Goal: Information Seeking & Learning: Learn about a topic

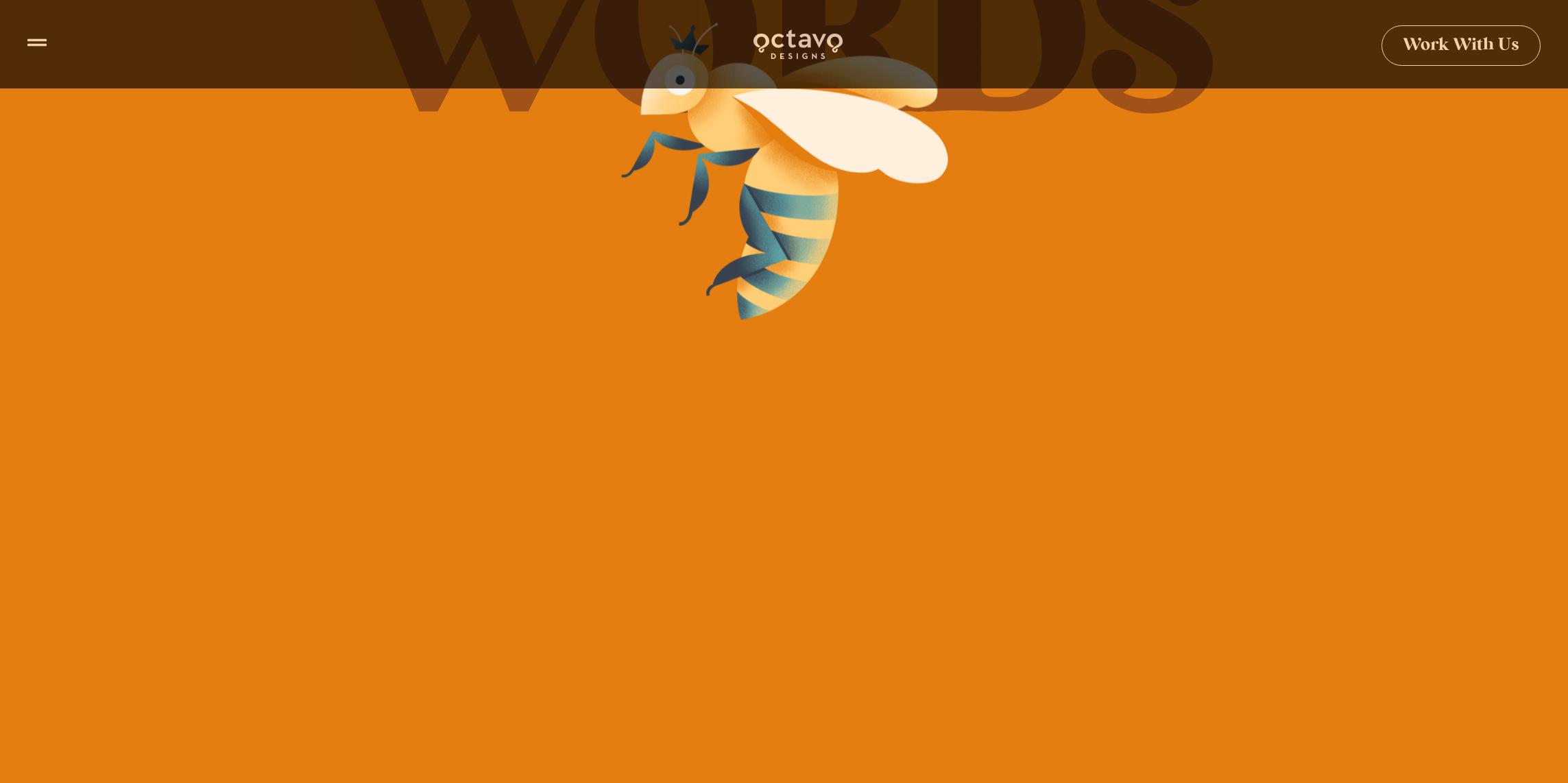
scroll to position [318, 0]
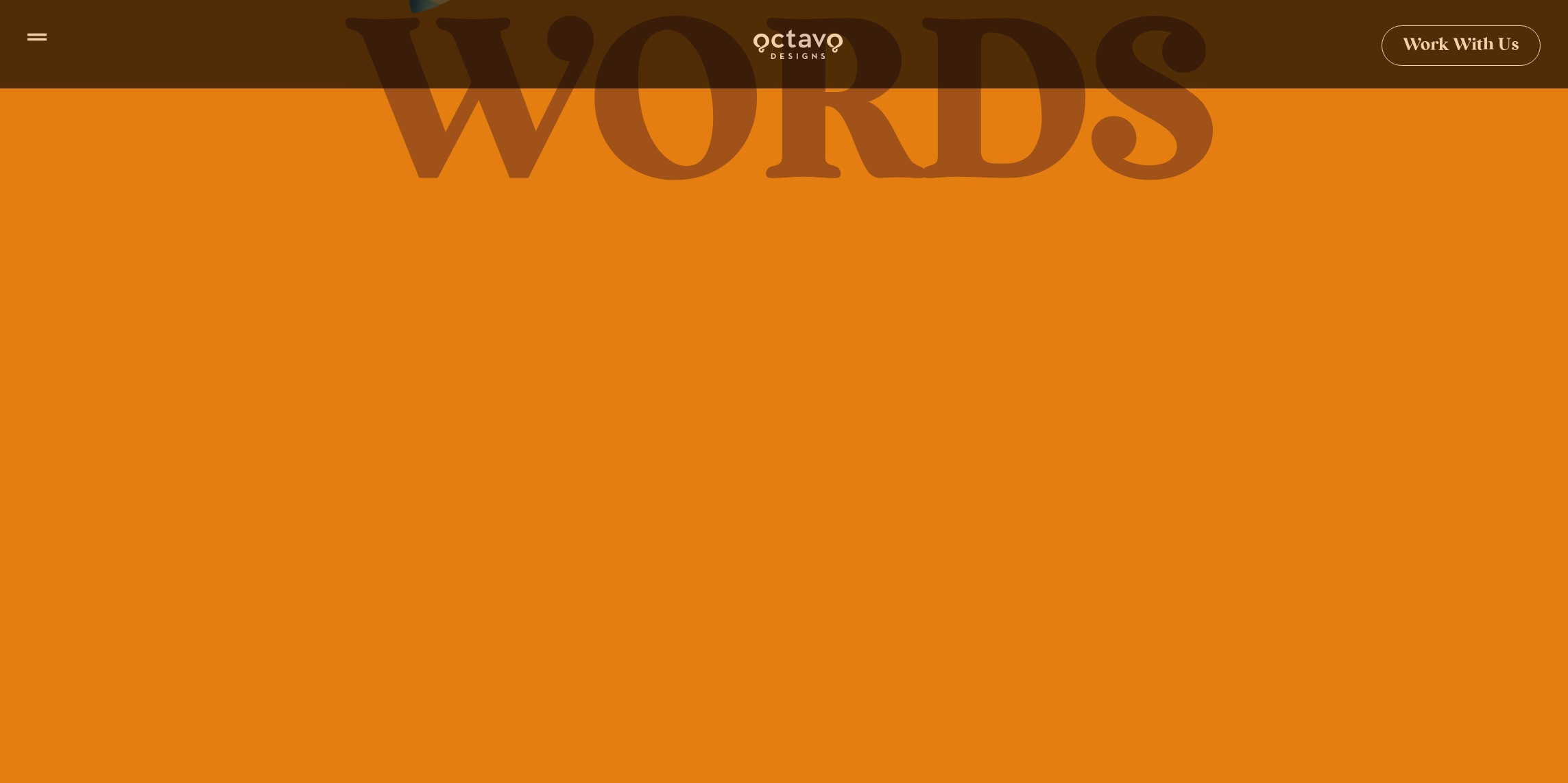
click at [35, 44] on icon at bounding box center [37, 37] width 19 height 19
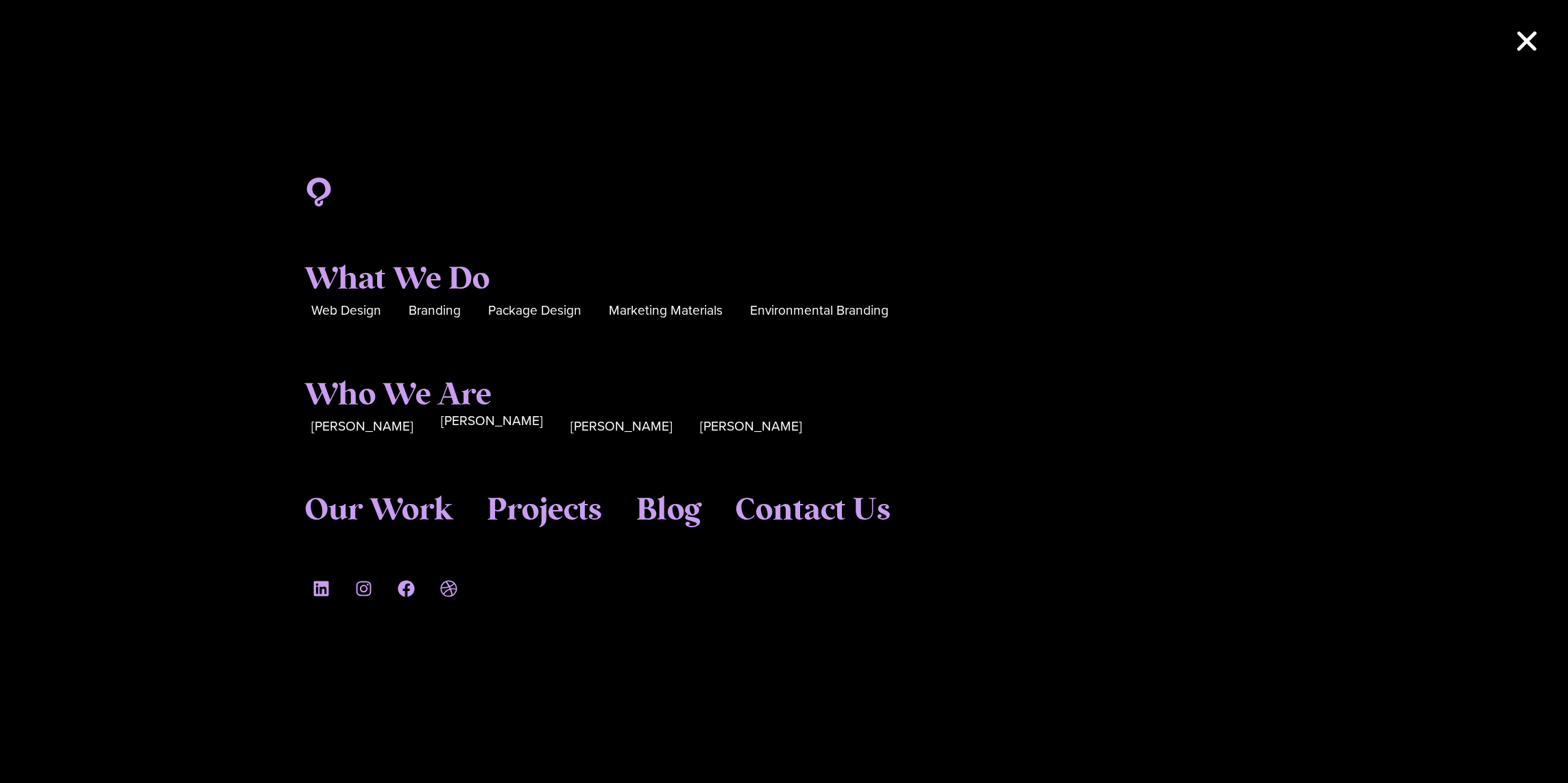
click at [441, 425] on span "[PERSON_NAME]" at bounding box center [491, 420] width 102 height 21
click at [570, 422] on span "[PERSON_NAME]" at bounding box center [621, 420] width 102 height 21
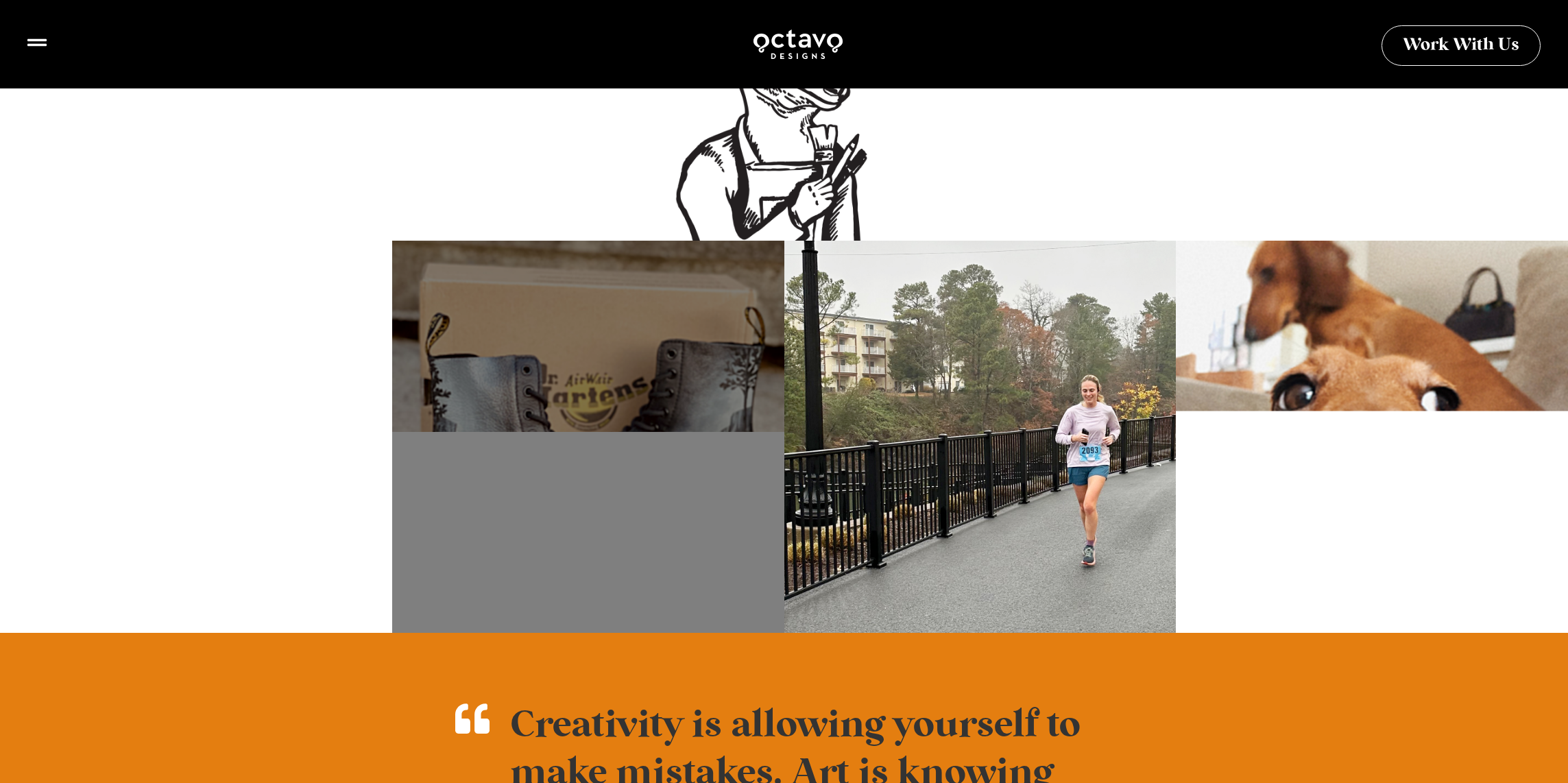
scroll to position [1227, 0]
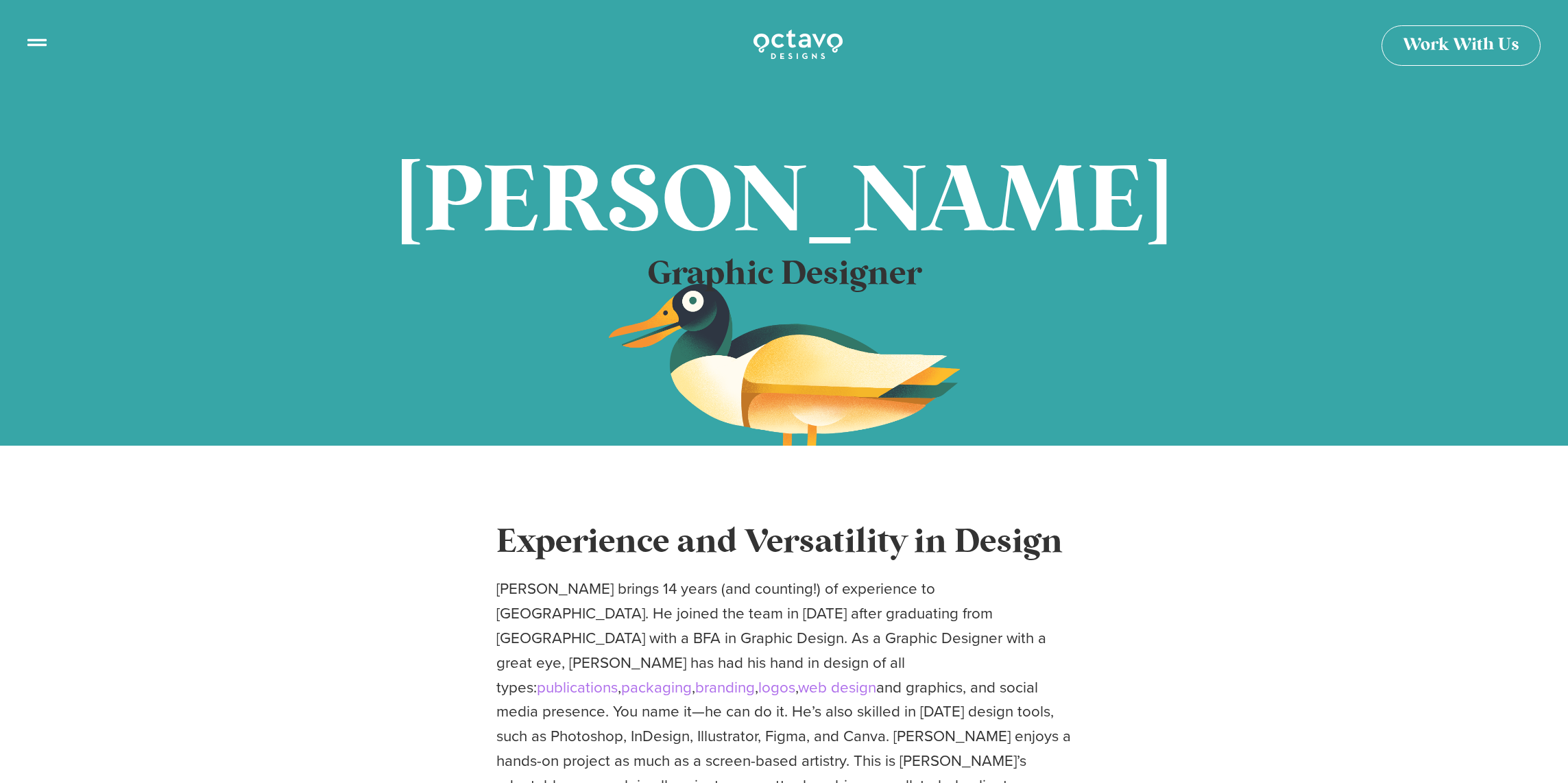
click at [40, 44] on icon at bounding box center [37, 37] width 19 height 19
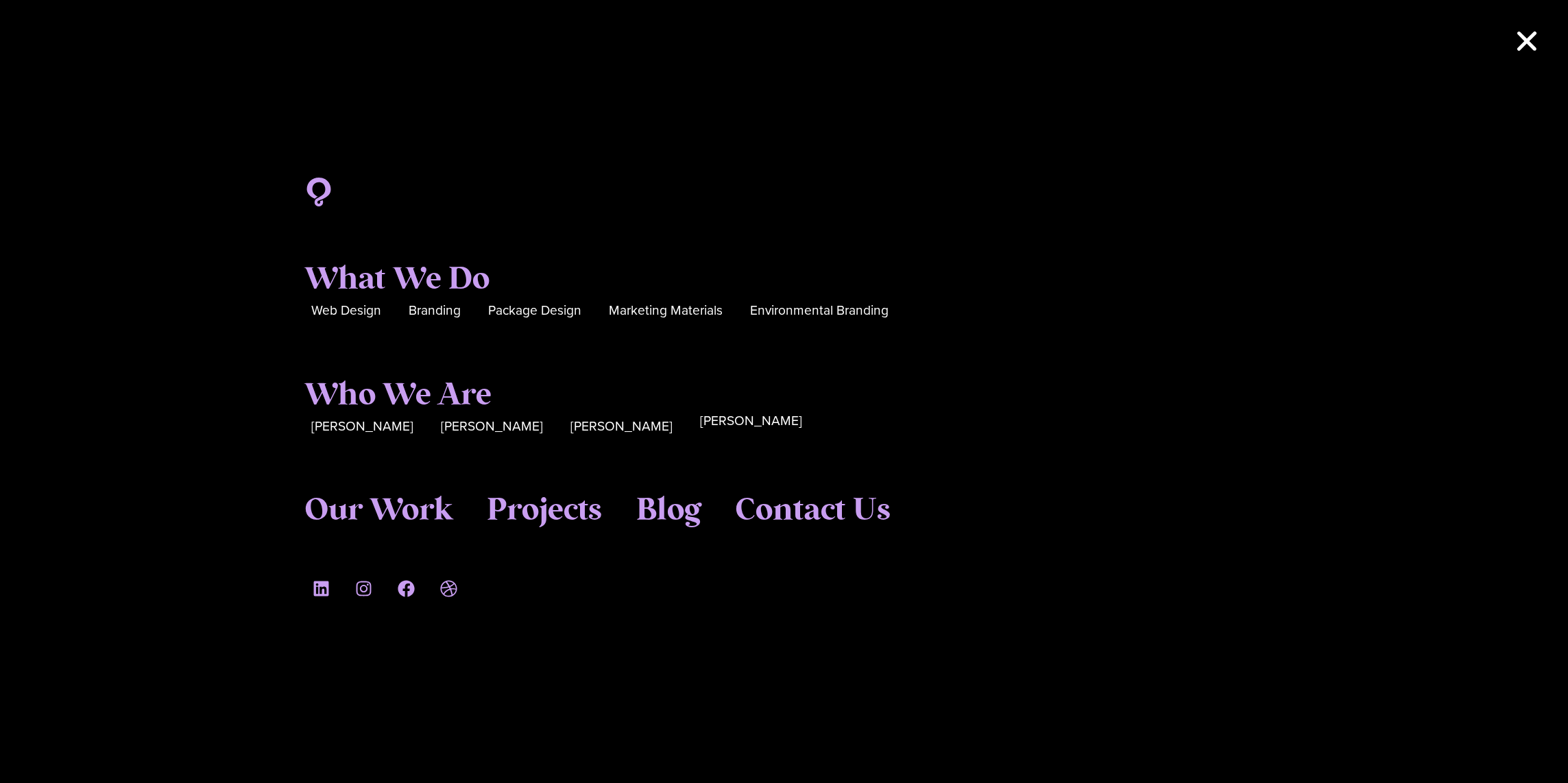
click at [700, 422] on span "[PERSON_NAME]" at bounding box center [751, 420] width 102 height 21
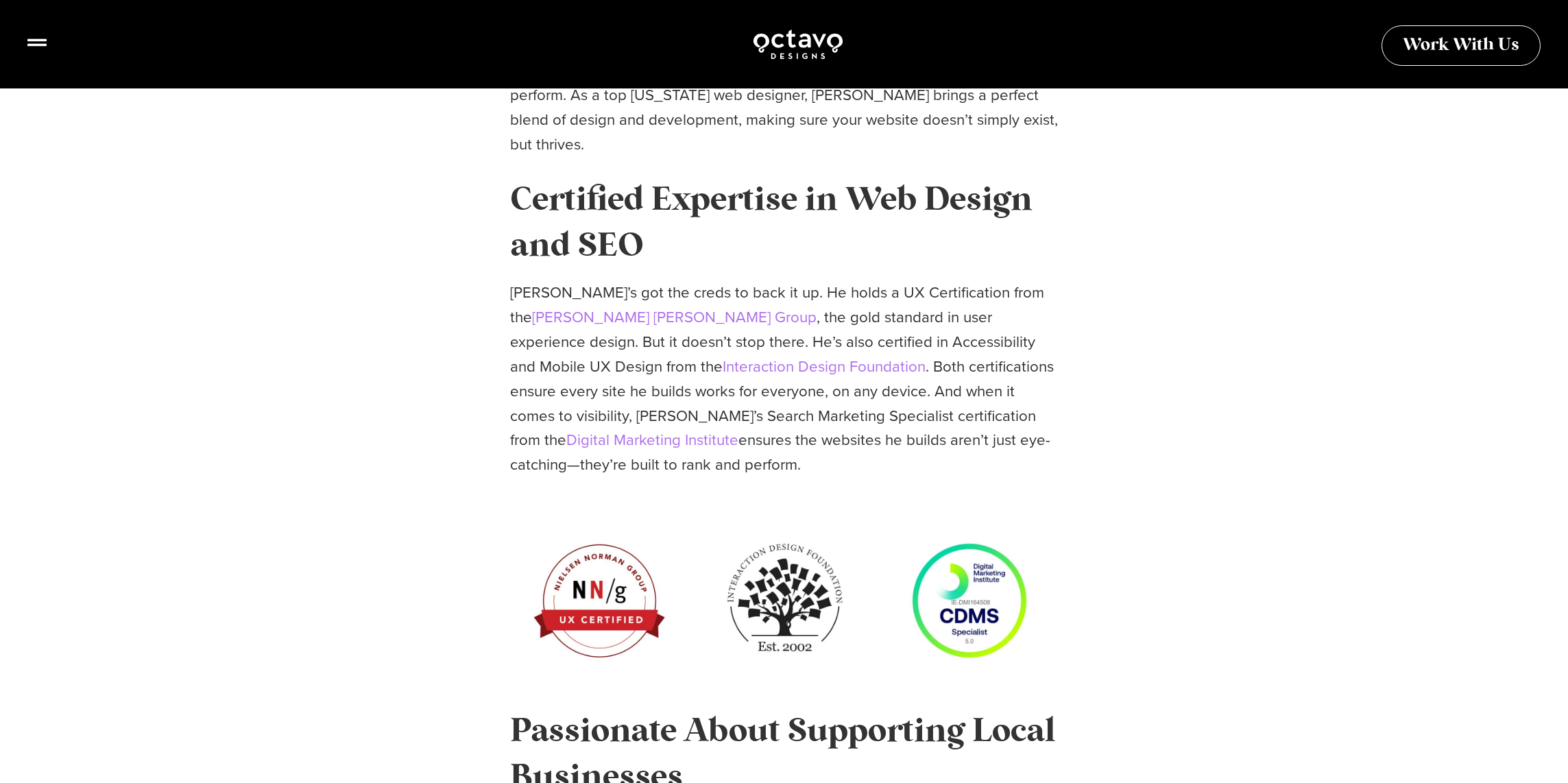
scroll to position [688, 0]
click at [427, 344] on div "Leading the Way as a Maryland Web Designer Seth is Octavo’s go-to web guy, lead…" at bounding box center [784, 733] width 1568 height 1951
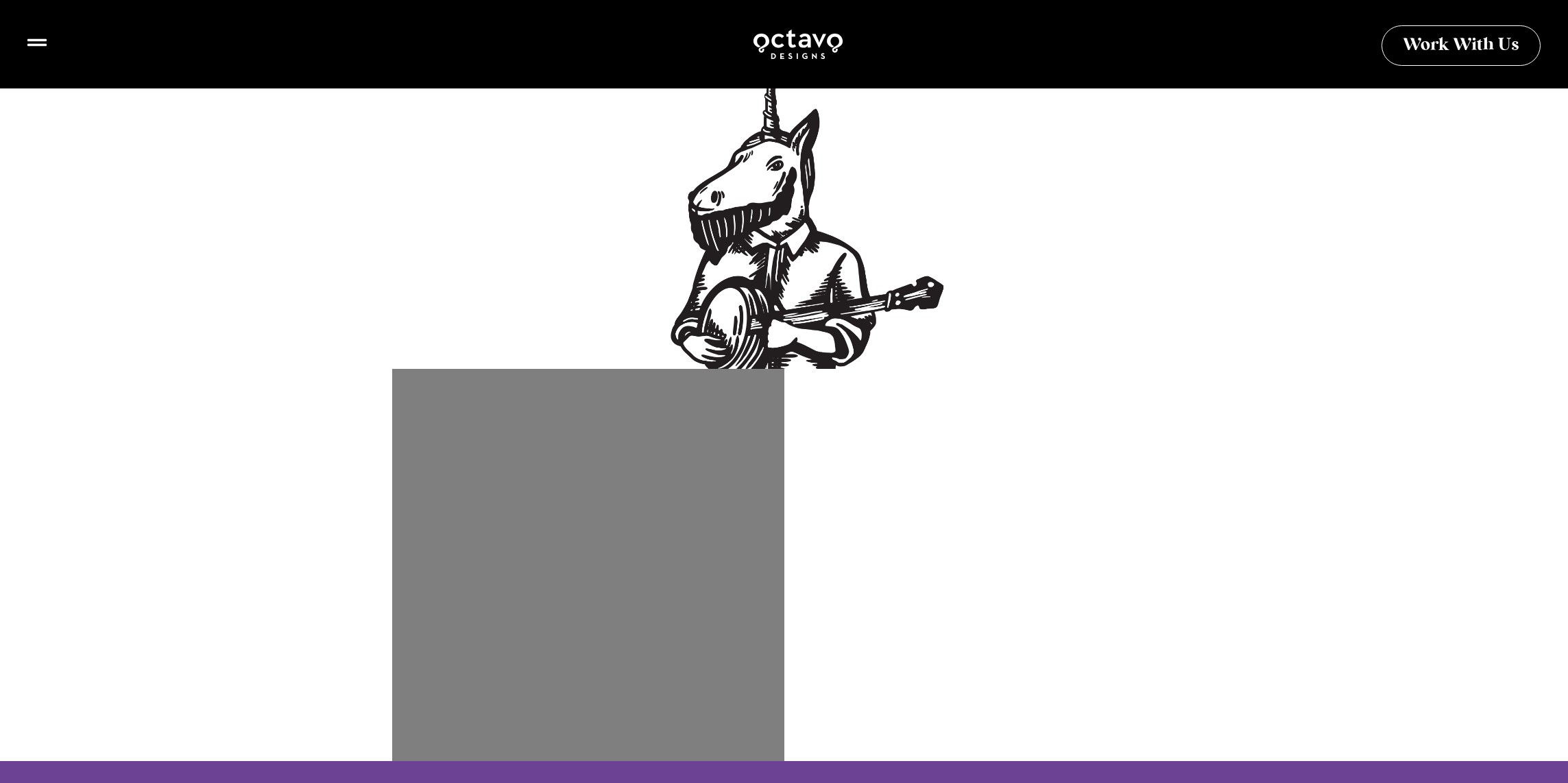
scroll to position [2034, 0]
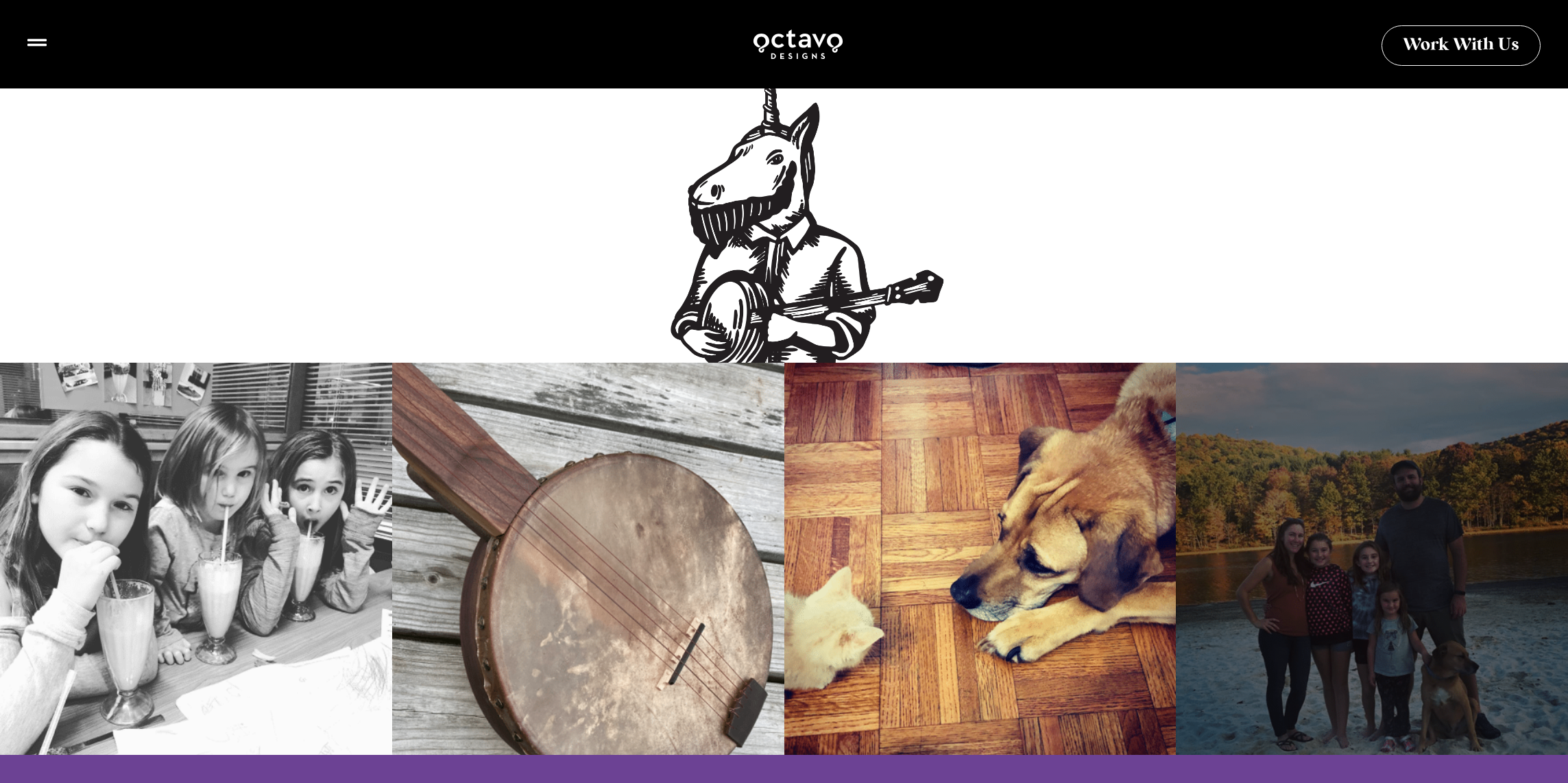
click at [1444, 534] on div at bounding box center [1371, 559] width 392 height 392
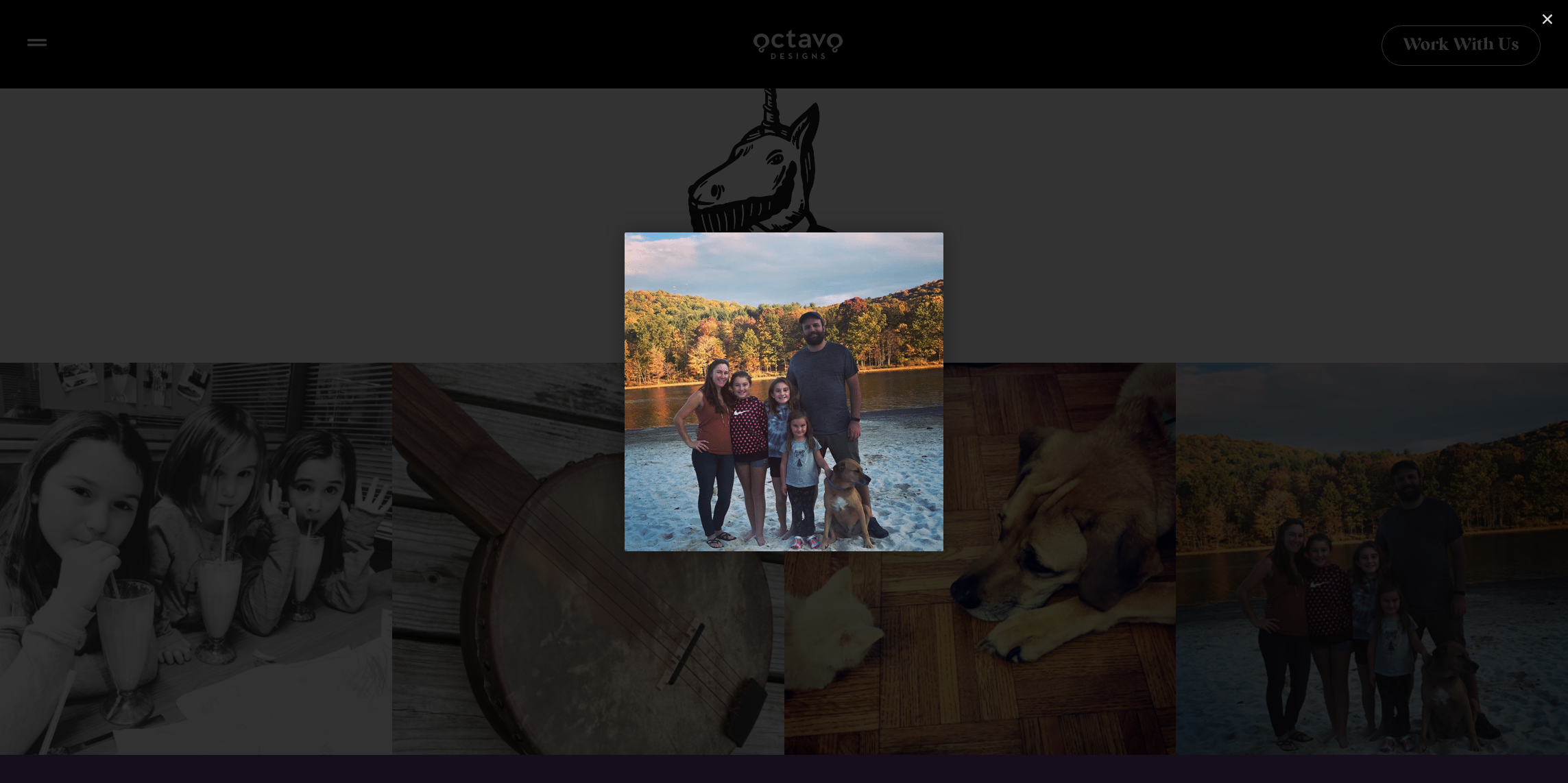
click at [1448, 387] on use "Next slide" at bounding box center [1451, 392] width 8 height 13
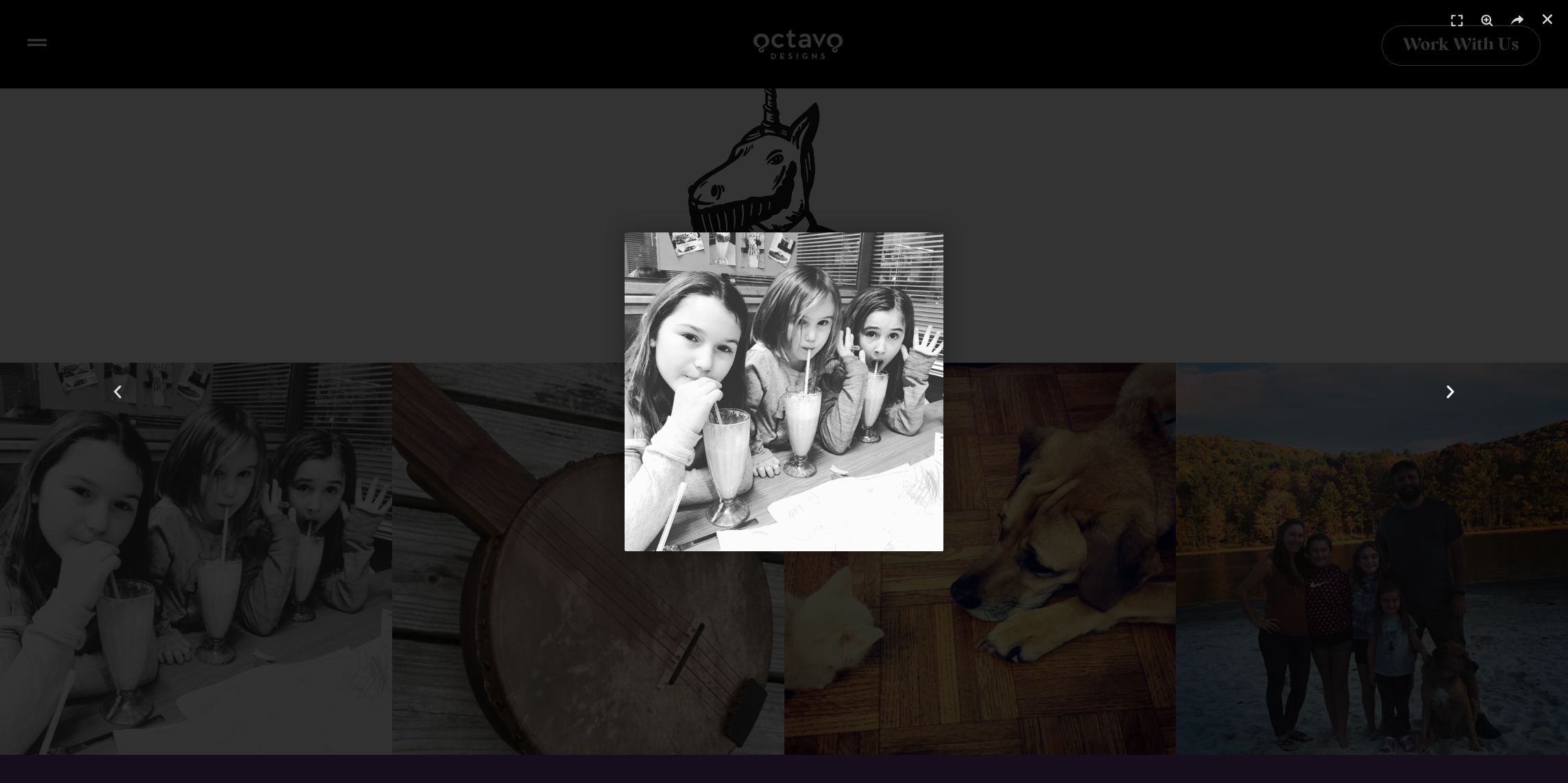
click at [1448, 387] on use "Next slide" at bounding box center [1451, 392] width 8 height 13
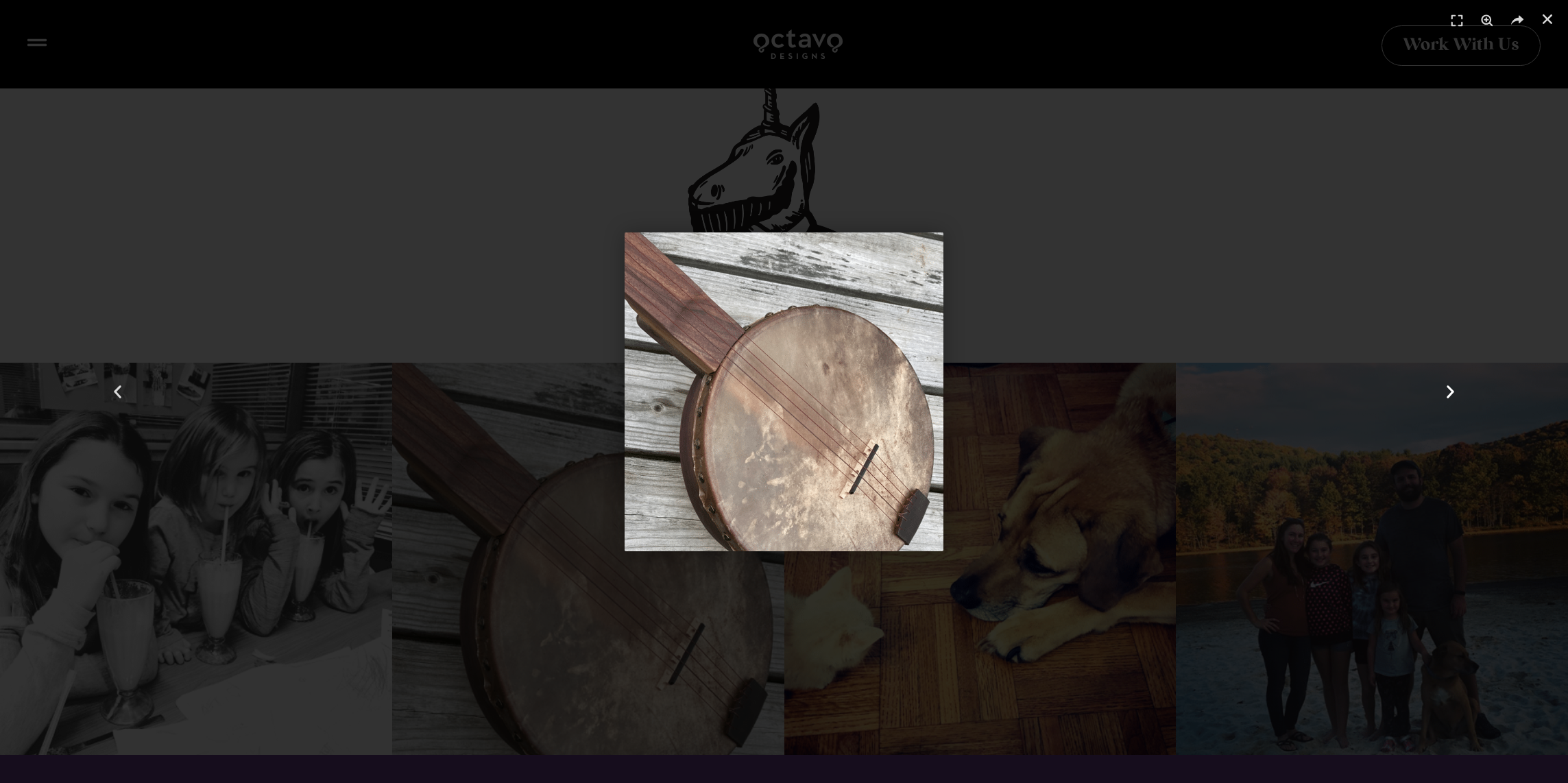
click at [1448, 387] on use "Next slide" at bounding box center [1451, 392] width 8 height 13
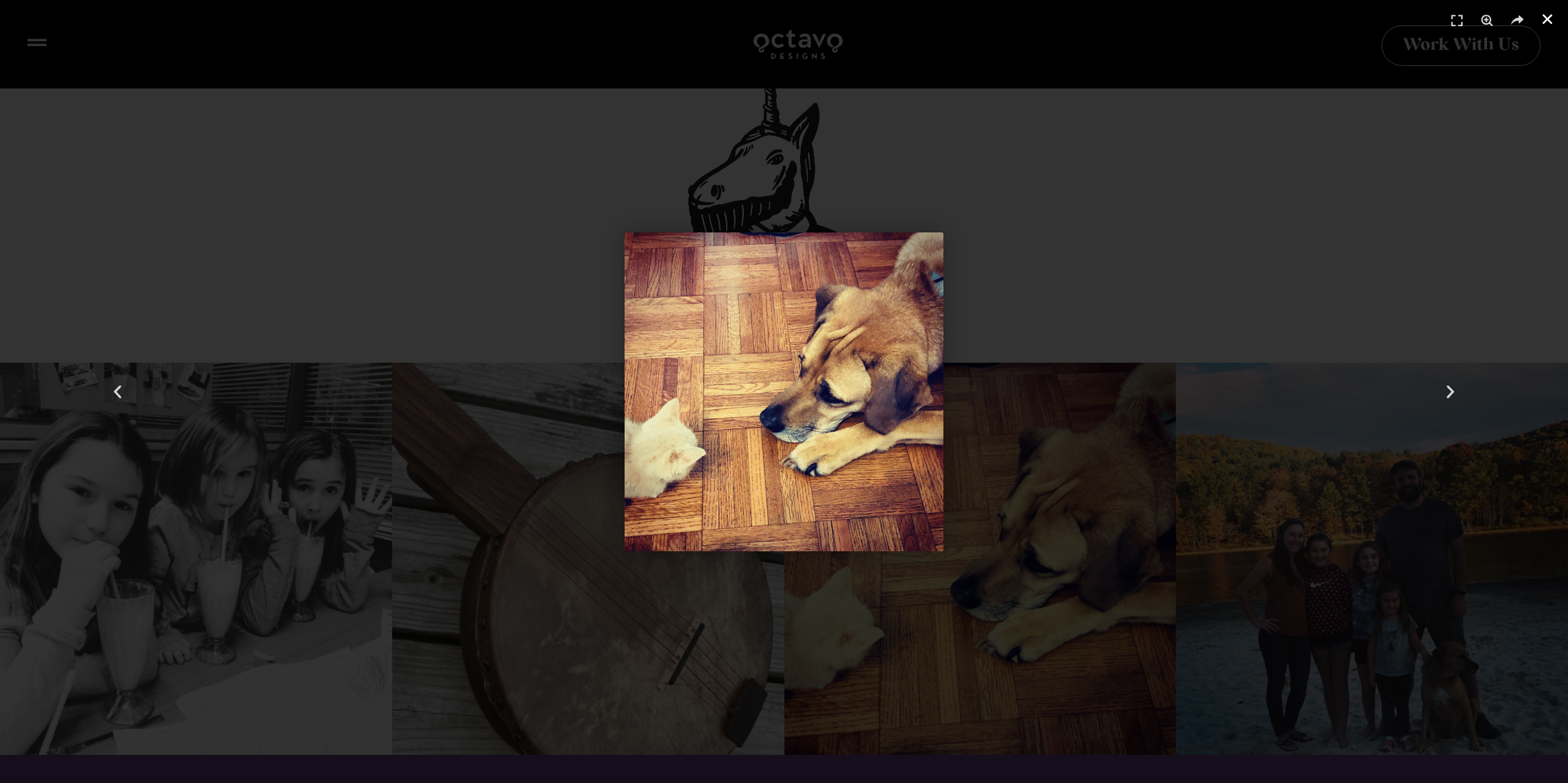
click at [1549, 15] on icon "Close (Esc)" at bounding box center [1547, 19] width 14 height 14
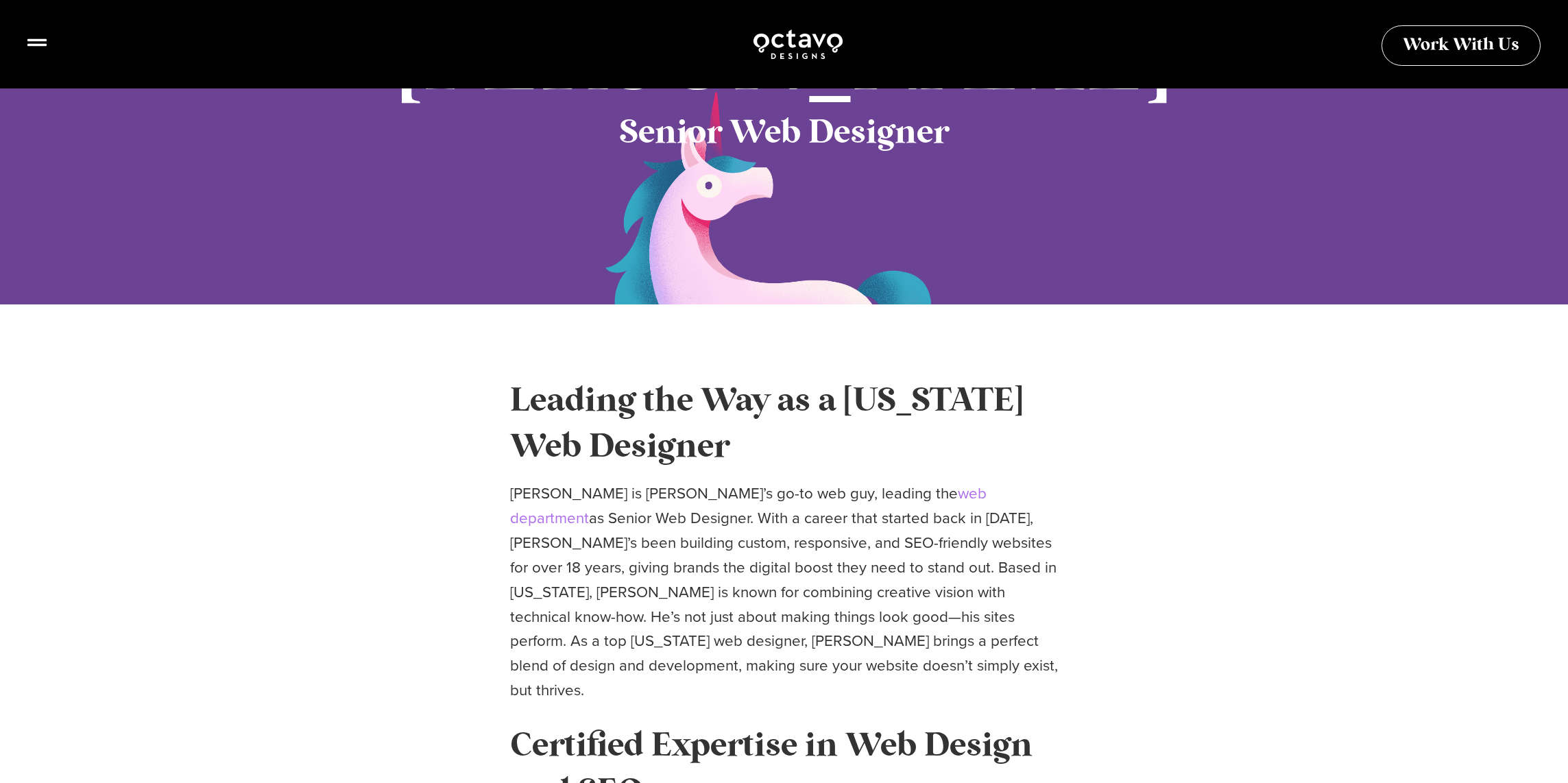
scroll to position [0, 0]
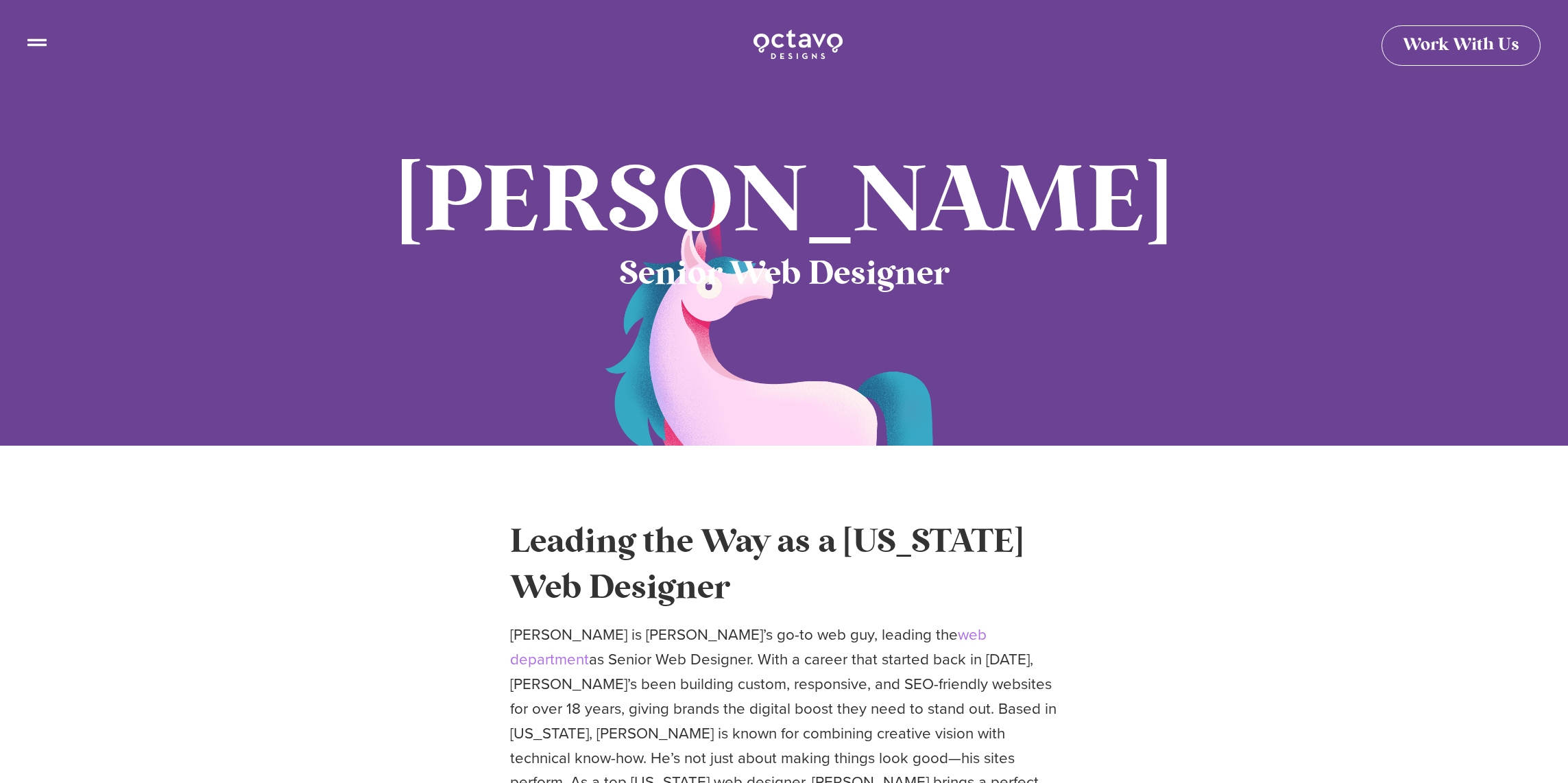
click at [793, 43] on img at bounding box center [798, 44] width 92 height 33
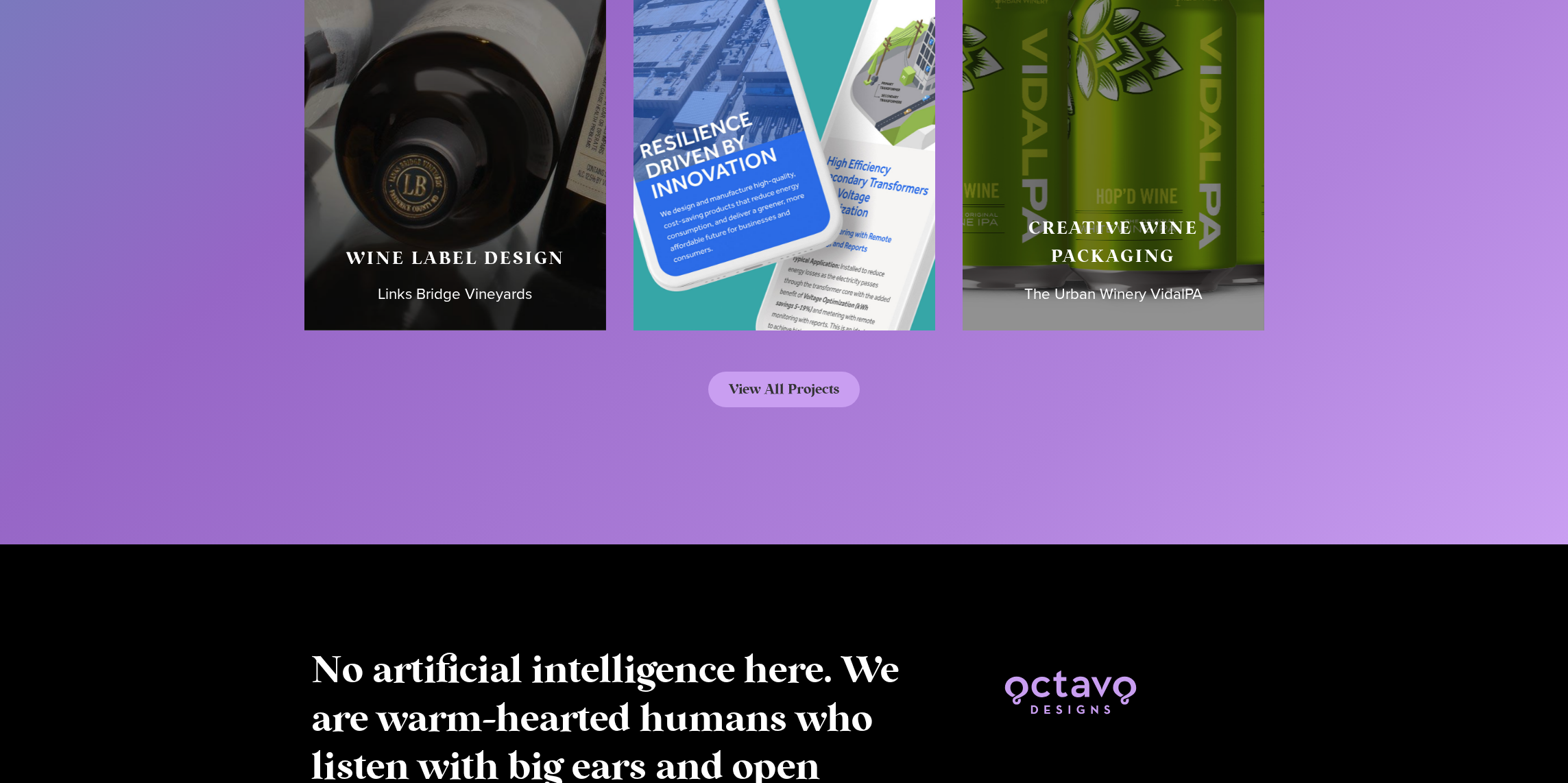
scroll to position [7063, 0]
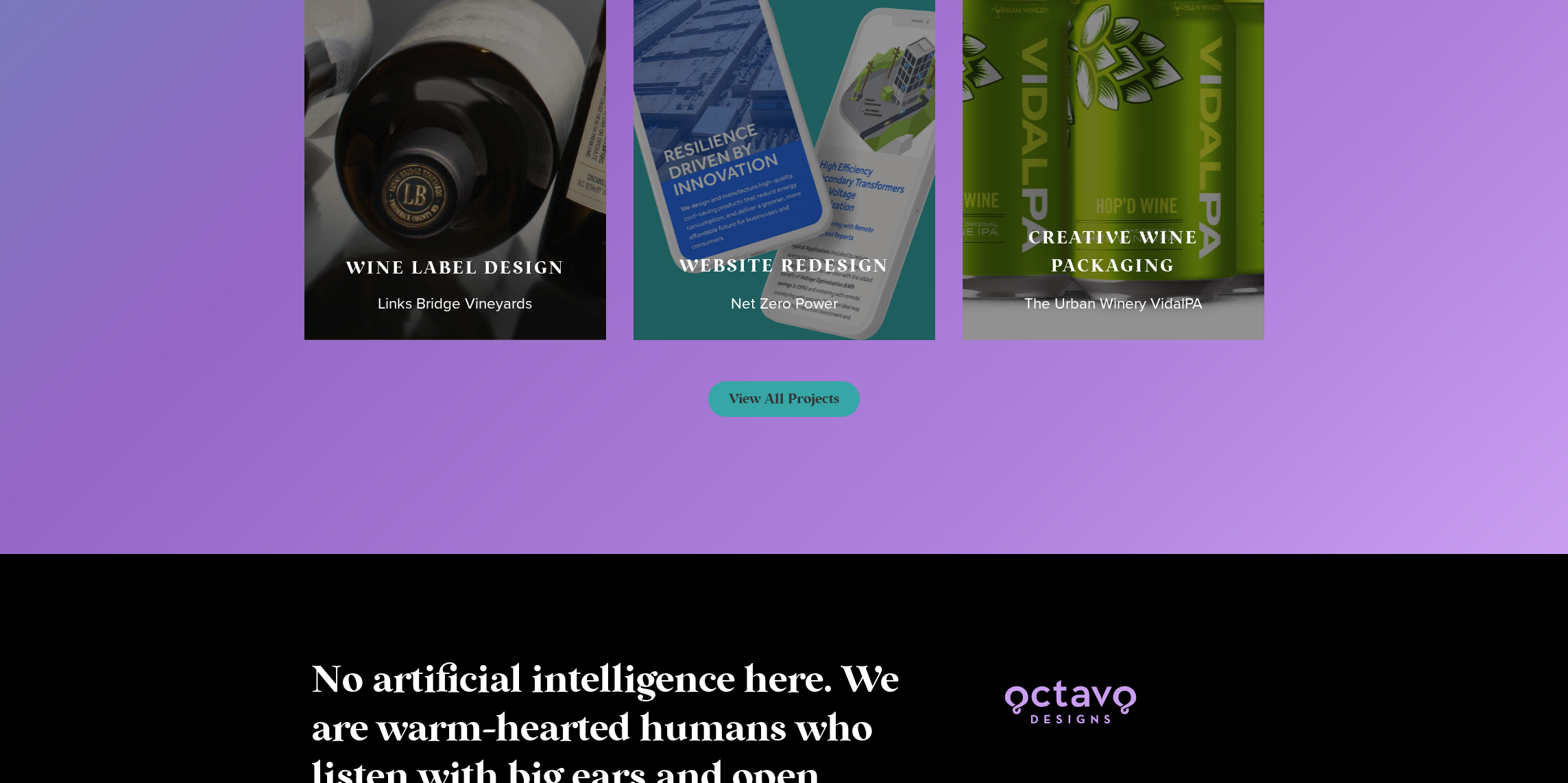
click at [786, 398] on span "View All Projects" at bounding box center [784, 399] width 110 height 14
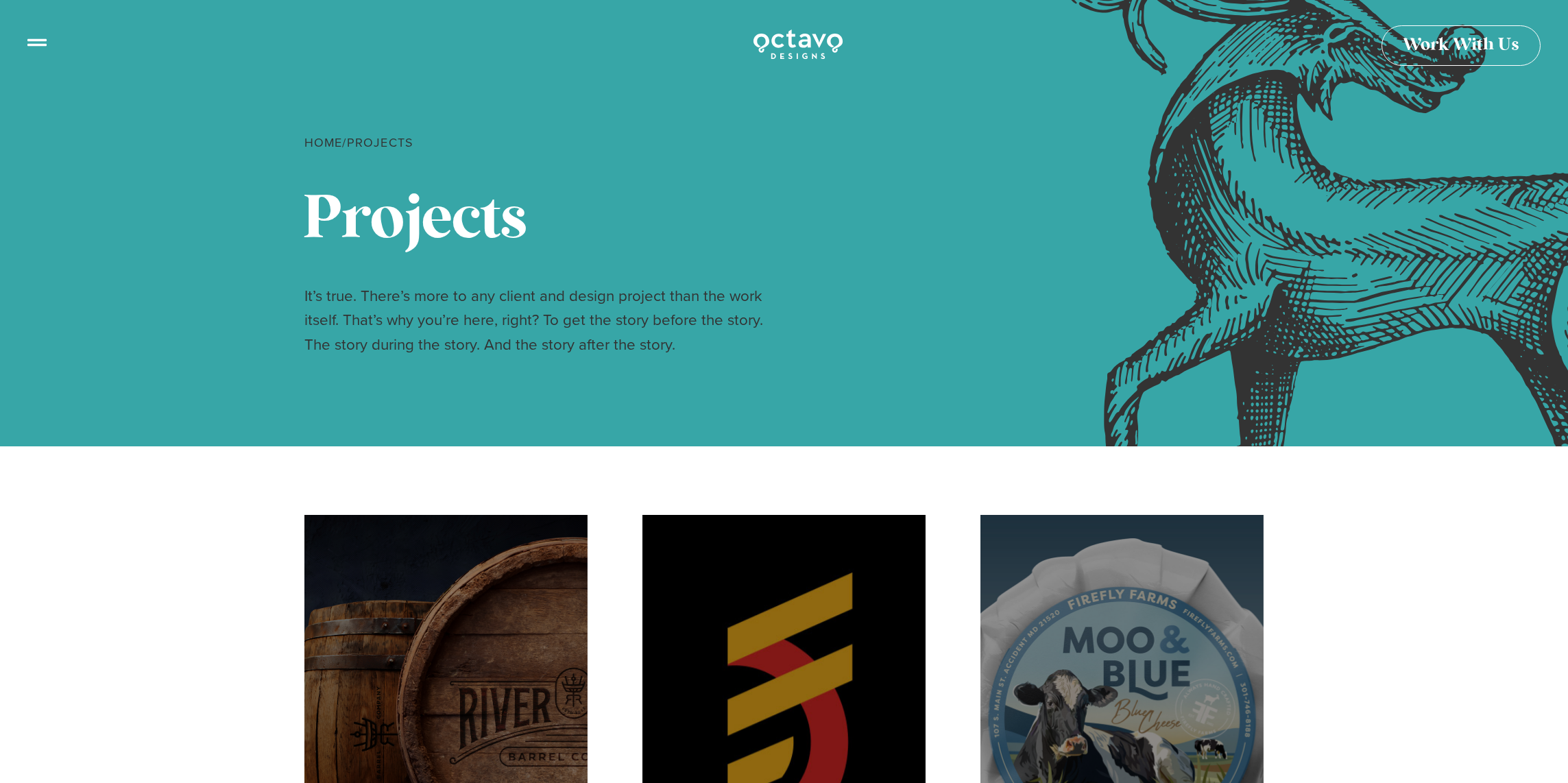
click at [32, 38] on icon at bounding box center [37, 37] width 19 height 19
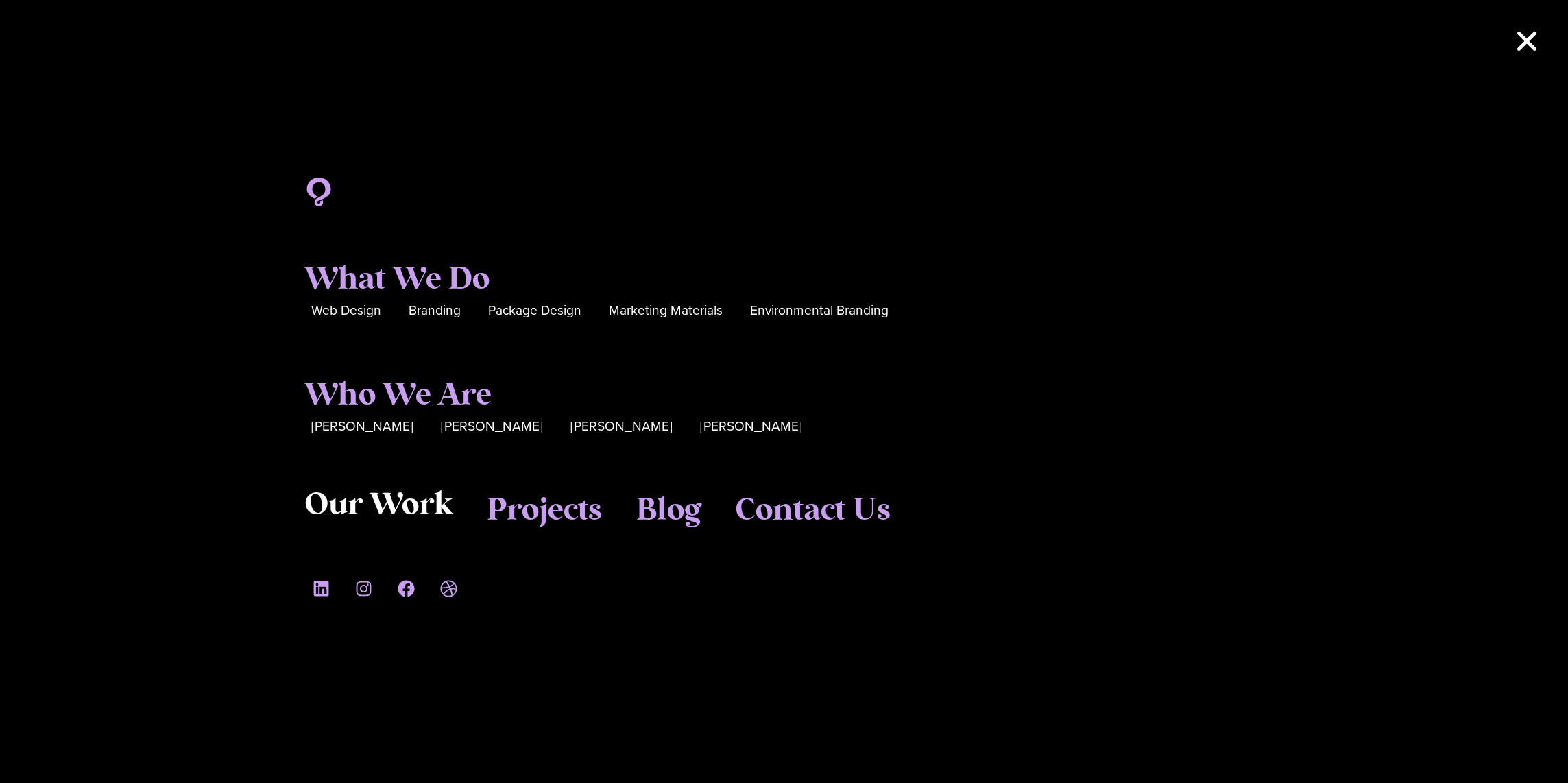
click at [395, 500] on span "Our Work" at bounding box center [378, 505] width 148 height 37
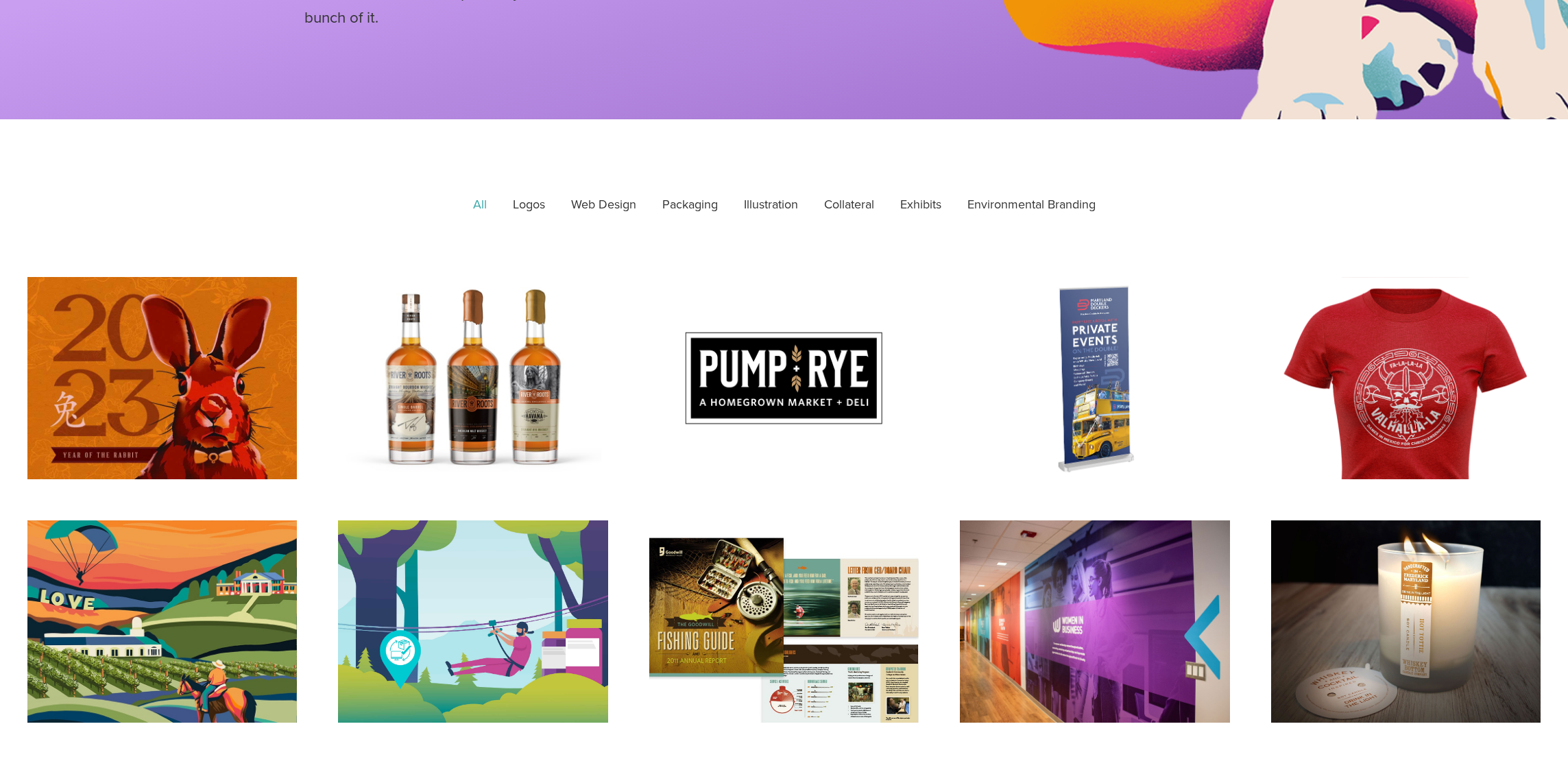
scroll to position [356, 0]
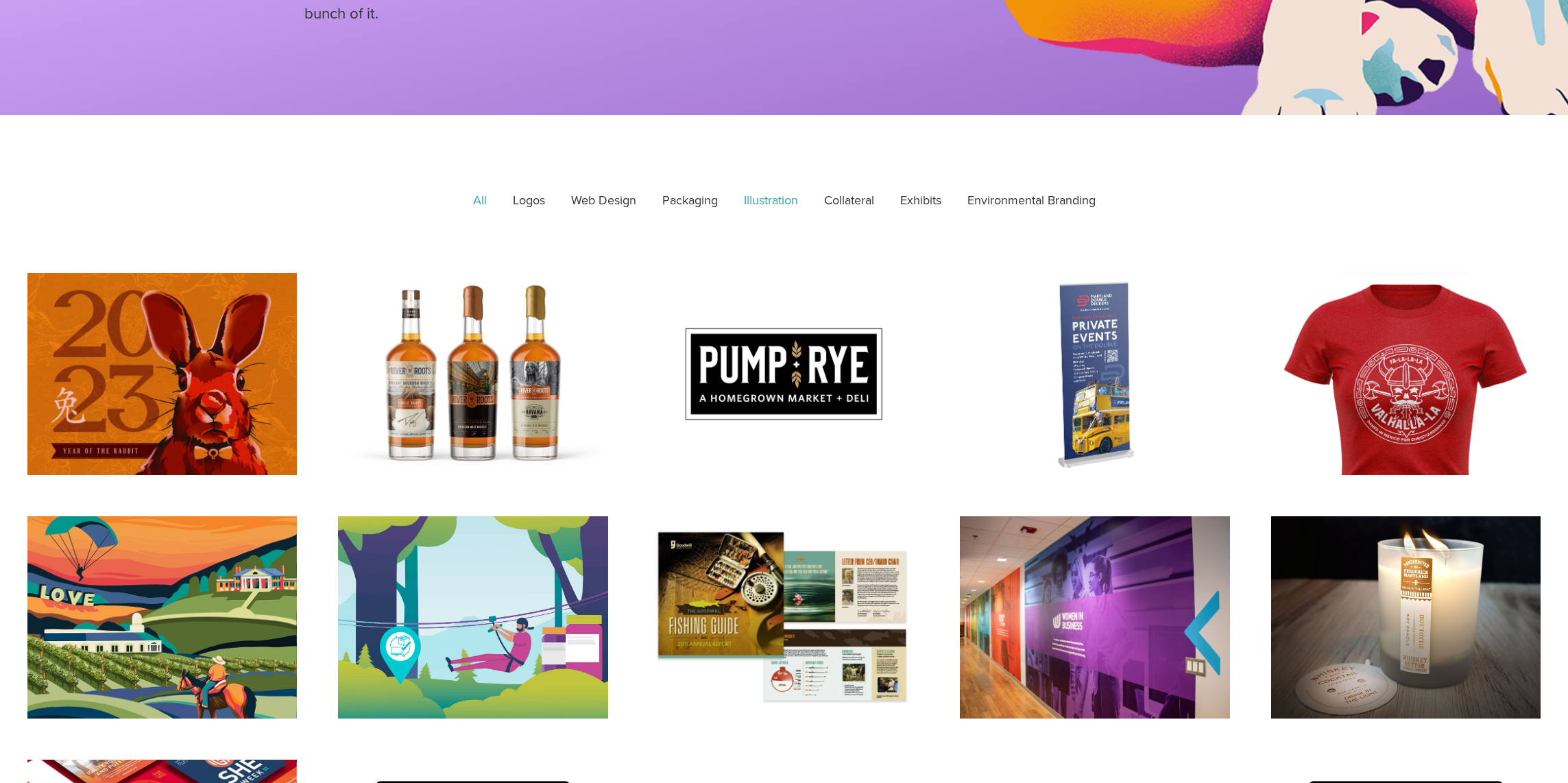
click at [768, 194] on link "Illustration" at bounding box center [771, 200] width 73 height 34
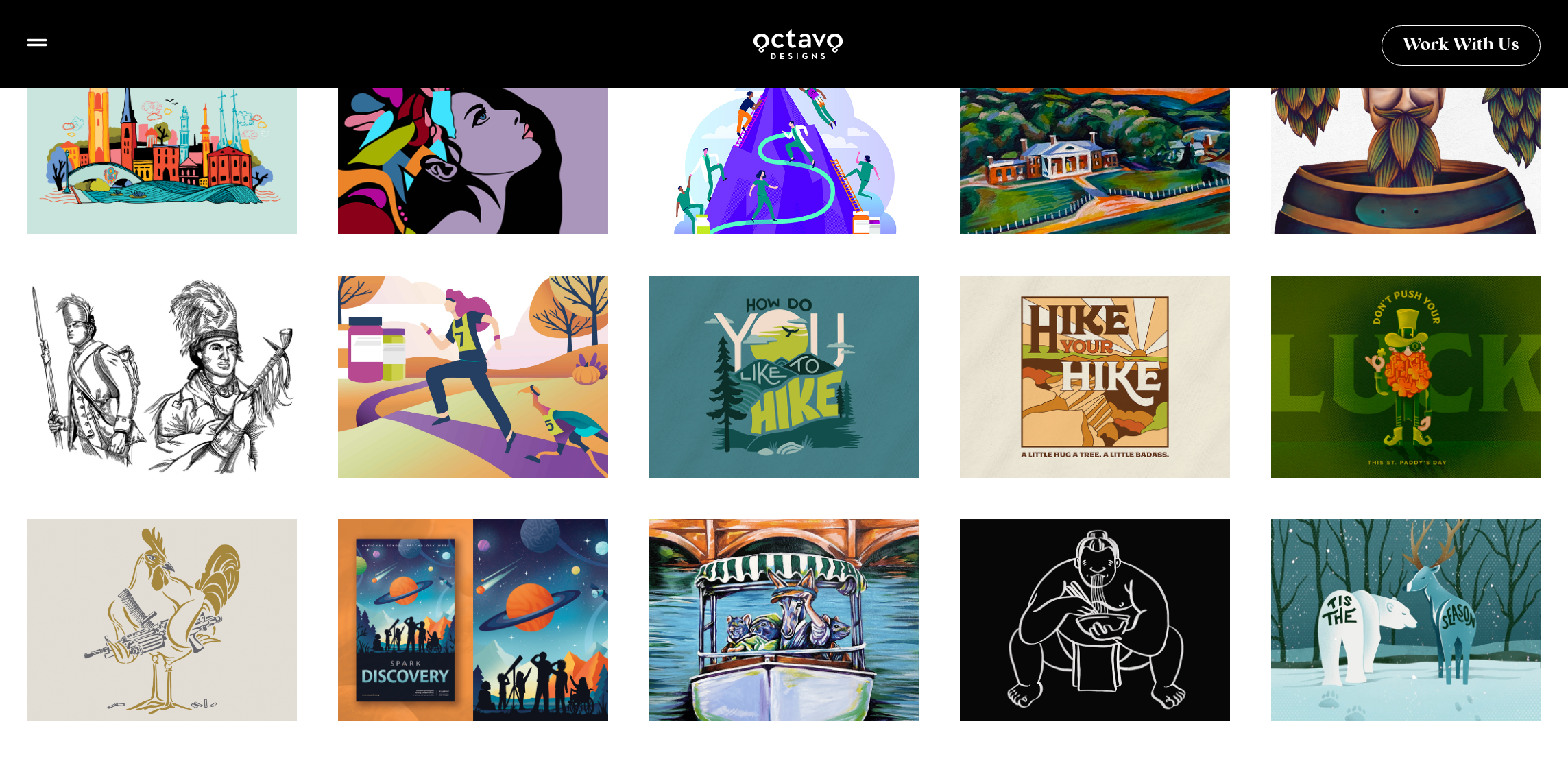
scroll to position [1838, 0]
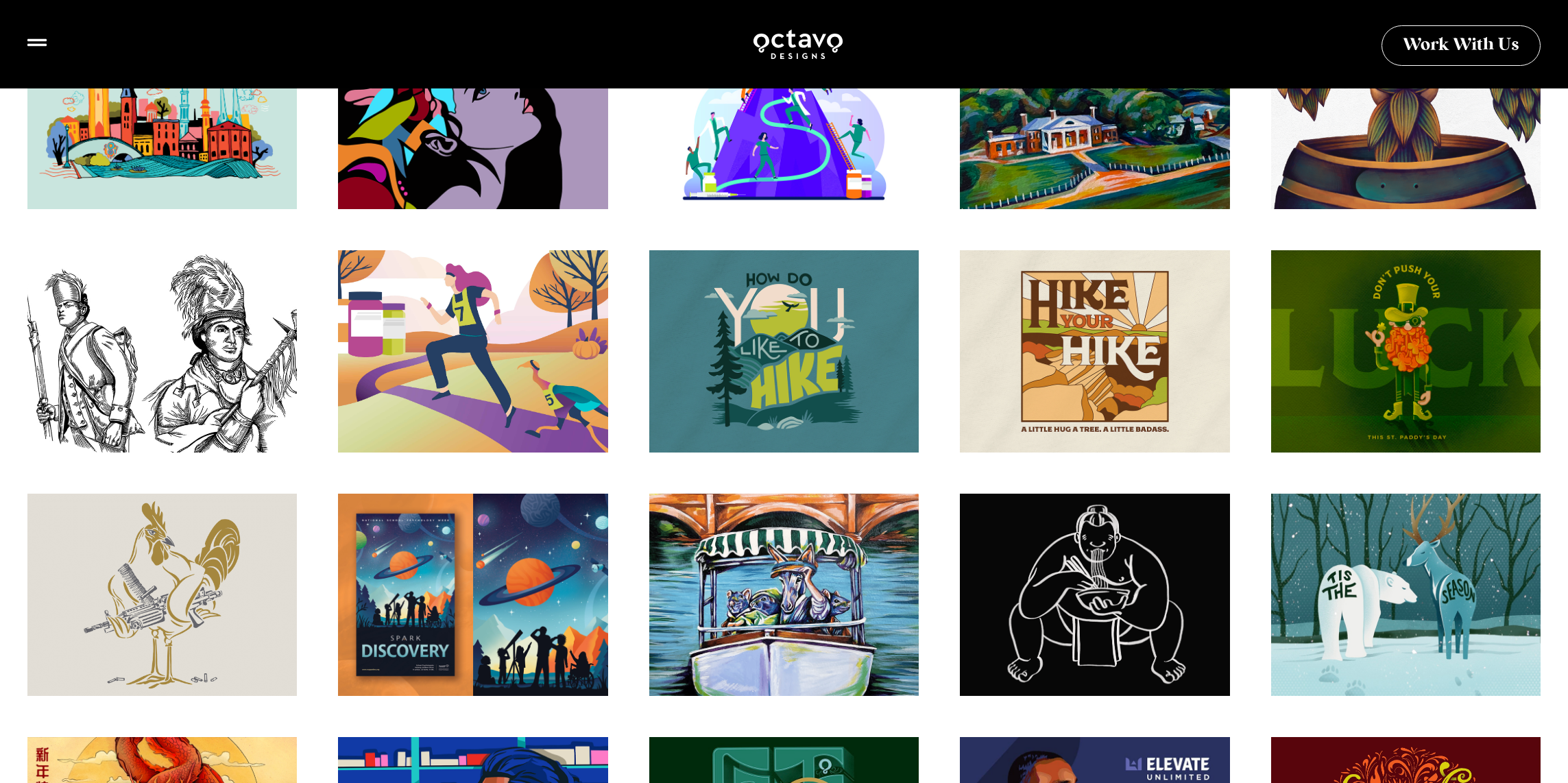
click at [183, 302] on div at bounding box center [162, 361] width 297 height 223
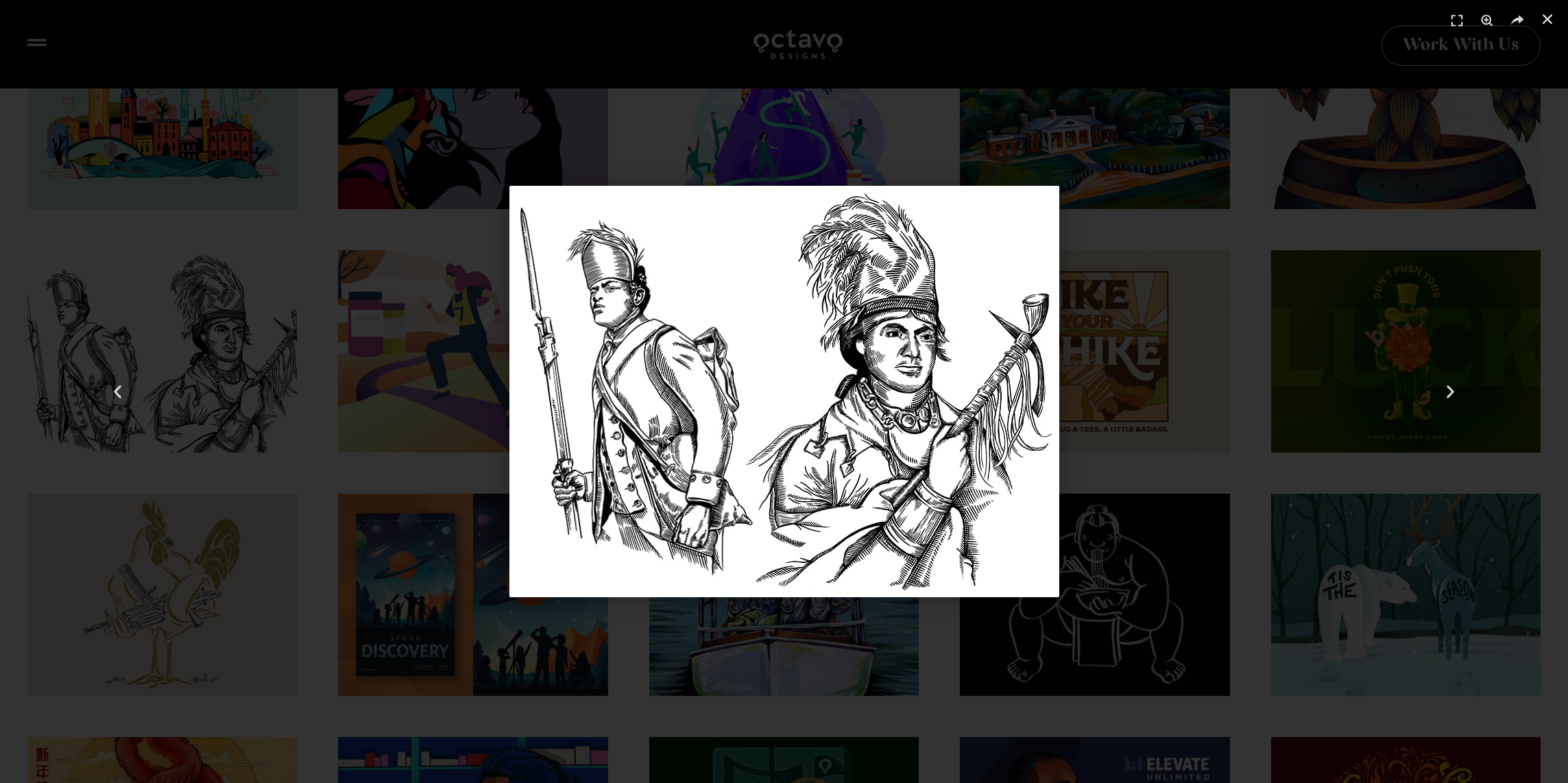
click at [364, 336] on div "31 / 67" at bounding box center [784, 392] width 1472 height 687
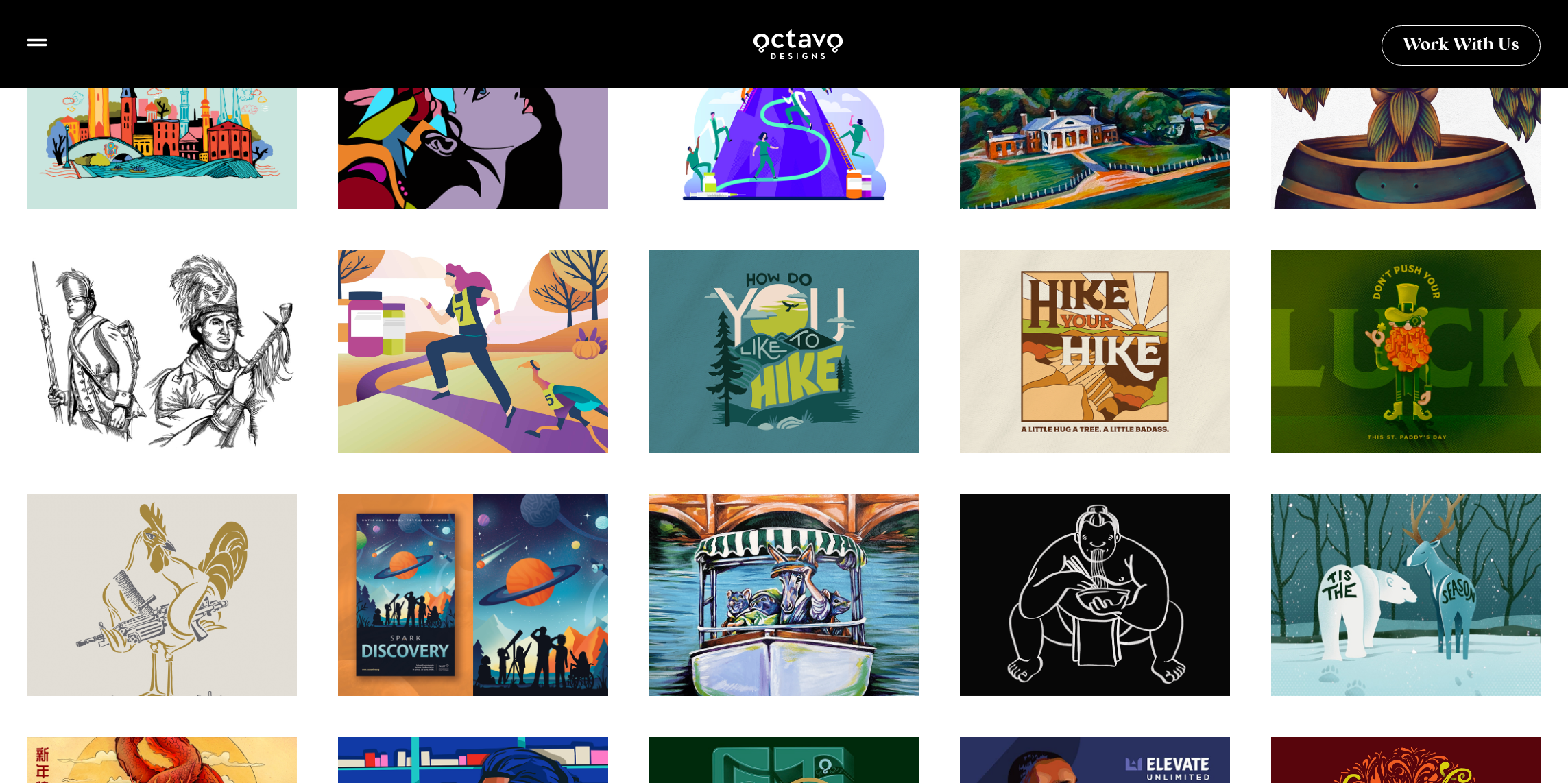
click at [207, 548] on div "MGN Illustrations" at bounding box center [162, 604] width 297 height 223
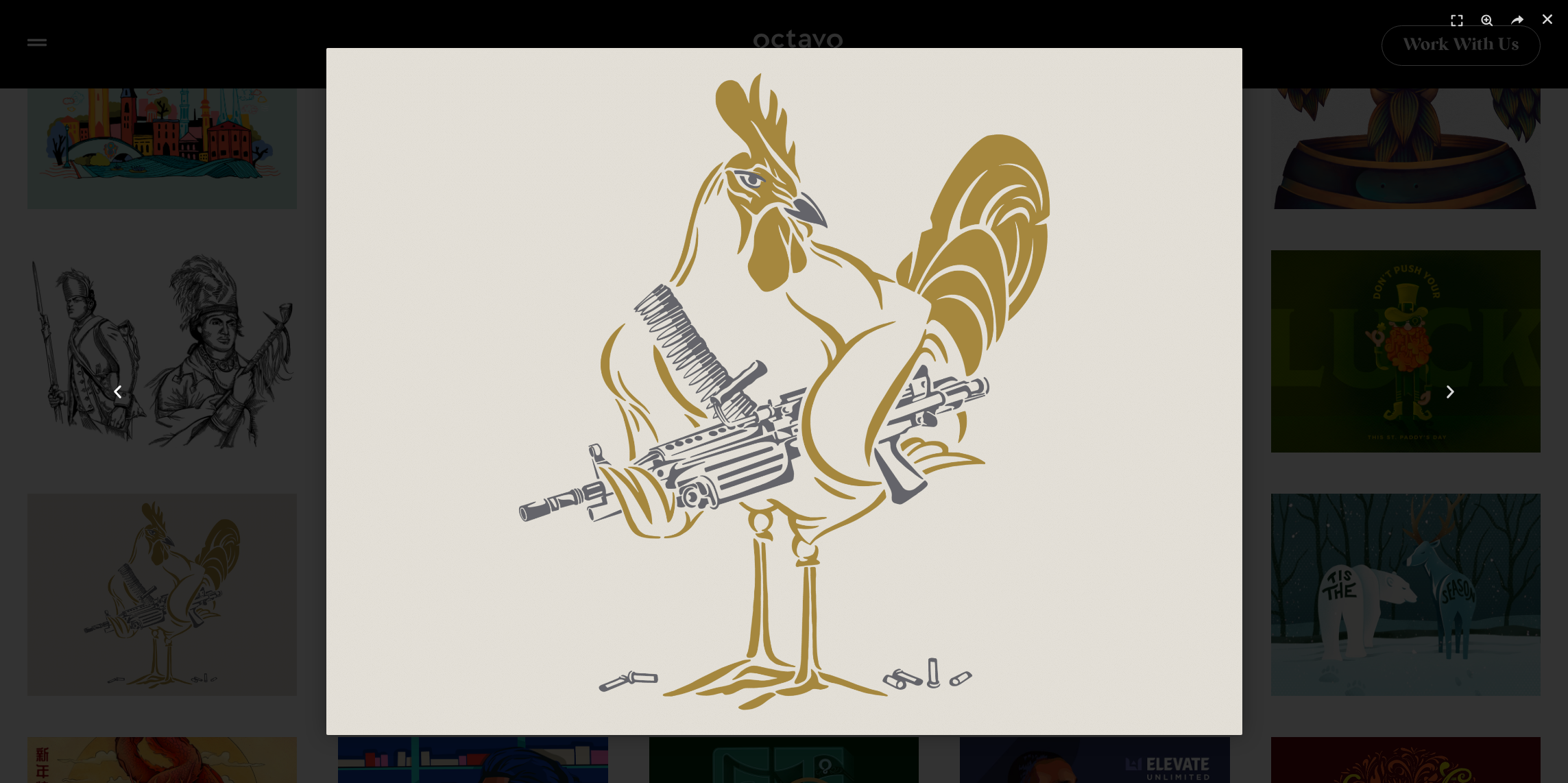
click at [75, 474] on div "Previous" at bounding box center [117, 392] width 235 height 783
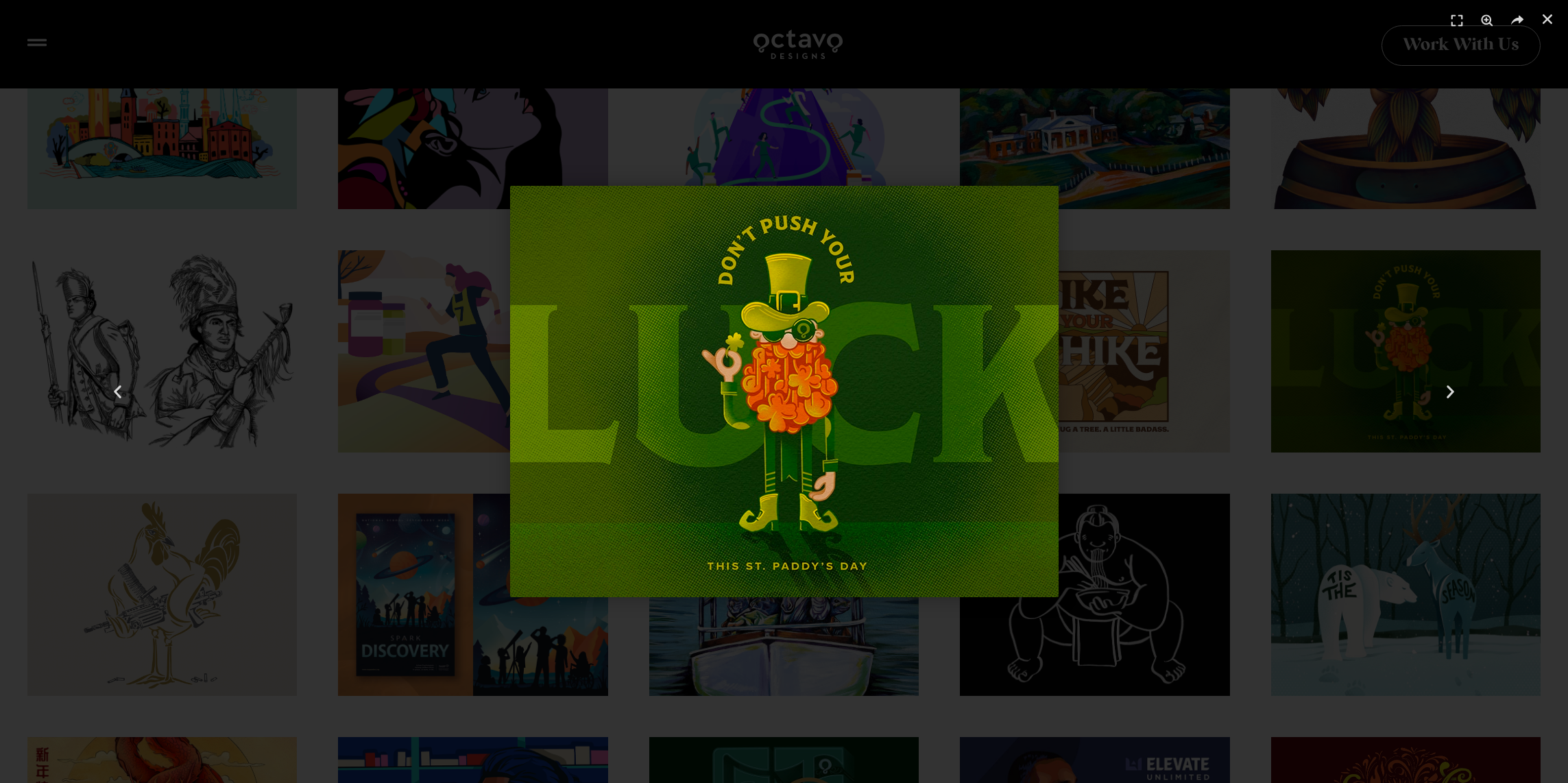
click at [425, 569] on div "35 / 67" at bounding box center [784, 392] width 1472 height 687
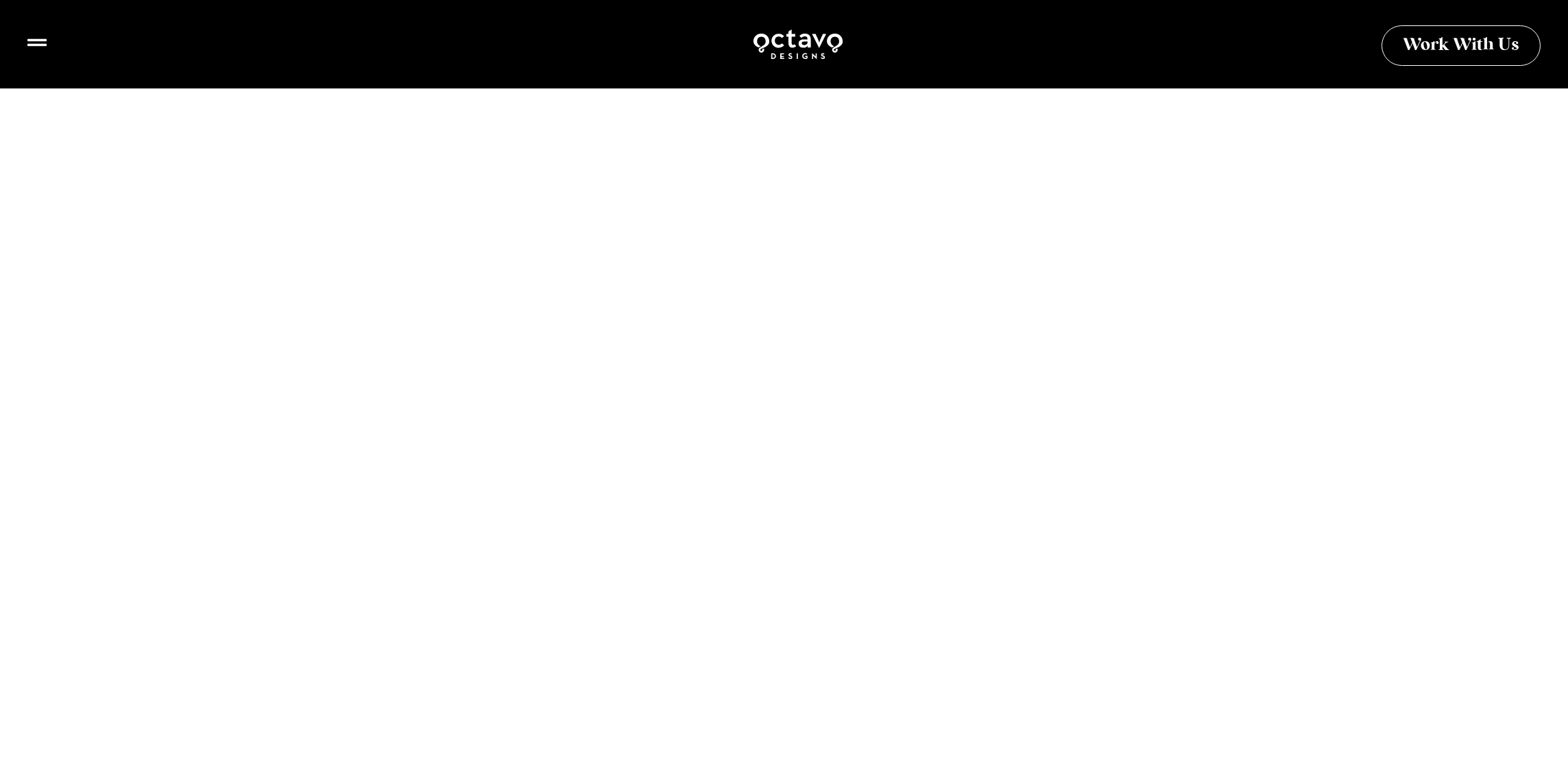
scroll to position [3041, 0]
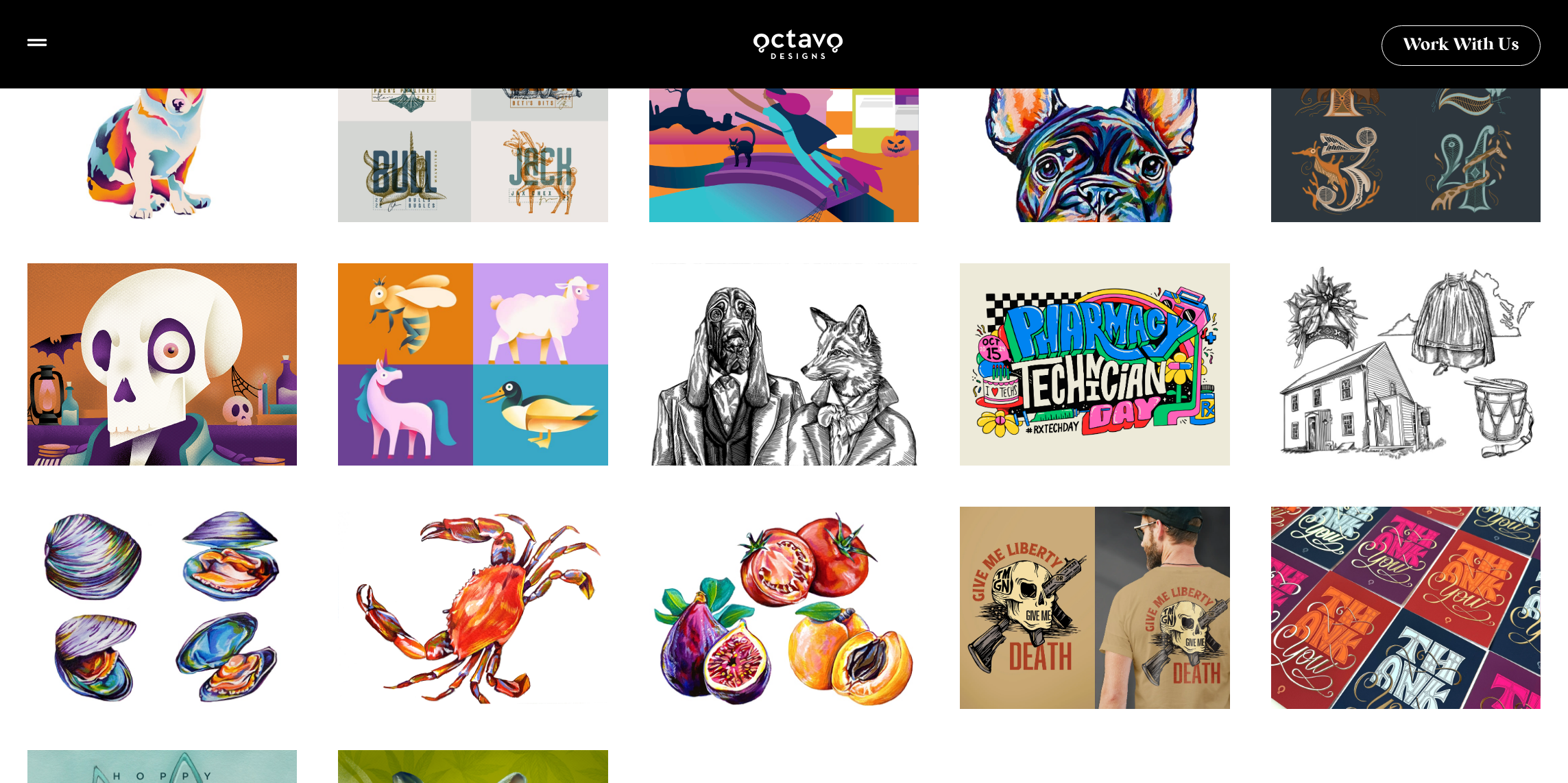
click at [166, 370] on div at bounding box center [162, 374] width 297 height 223
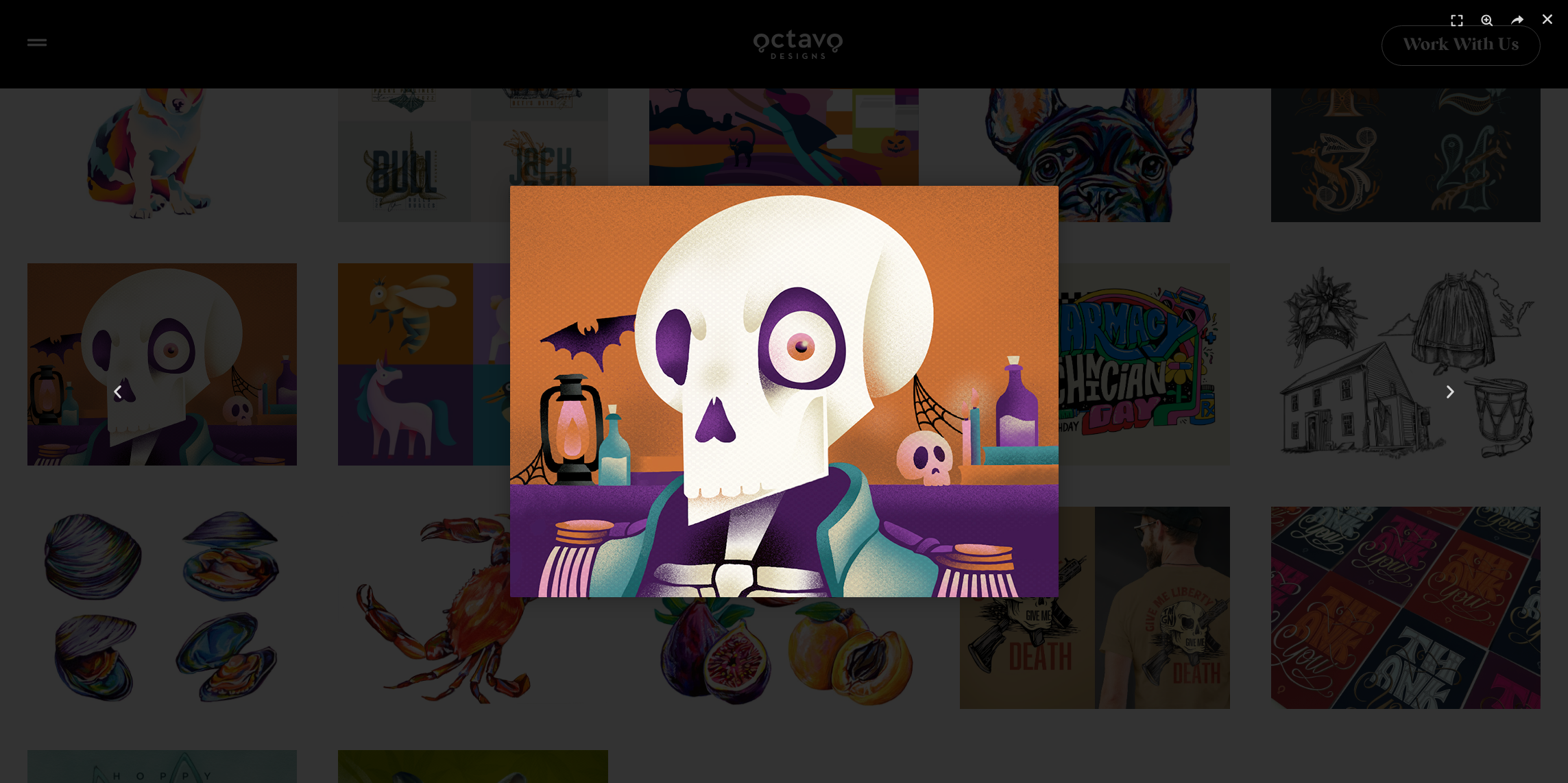
click at [352, 412] on div "56 / 67" at bounding box center [784, 392] width 1472 height 687
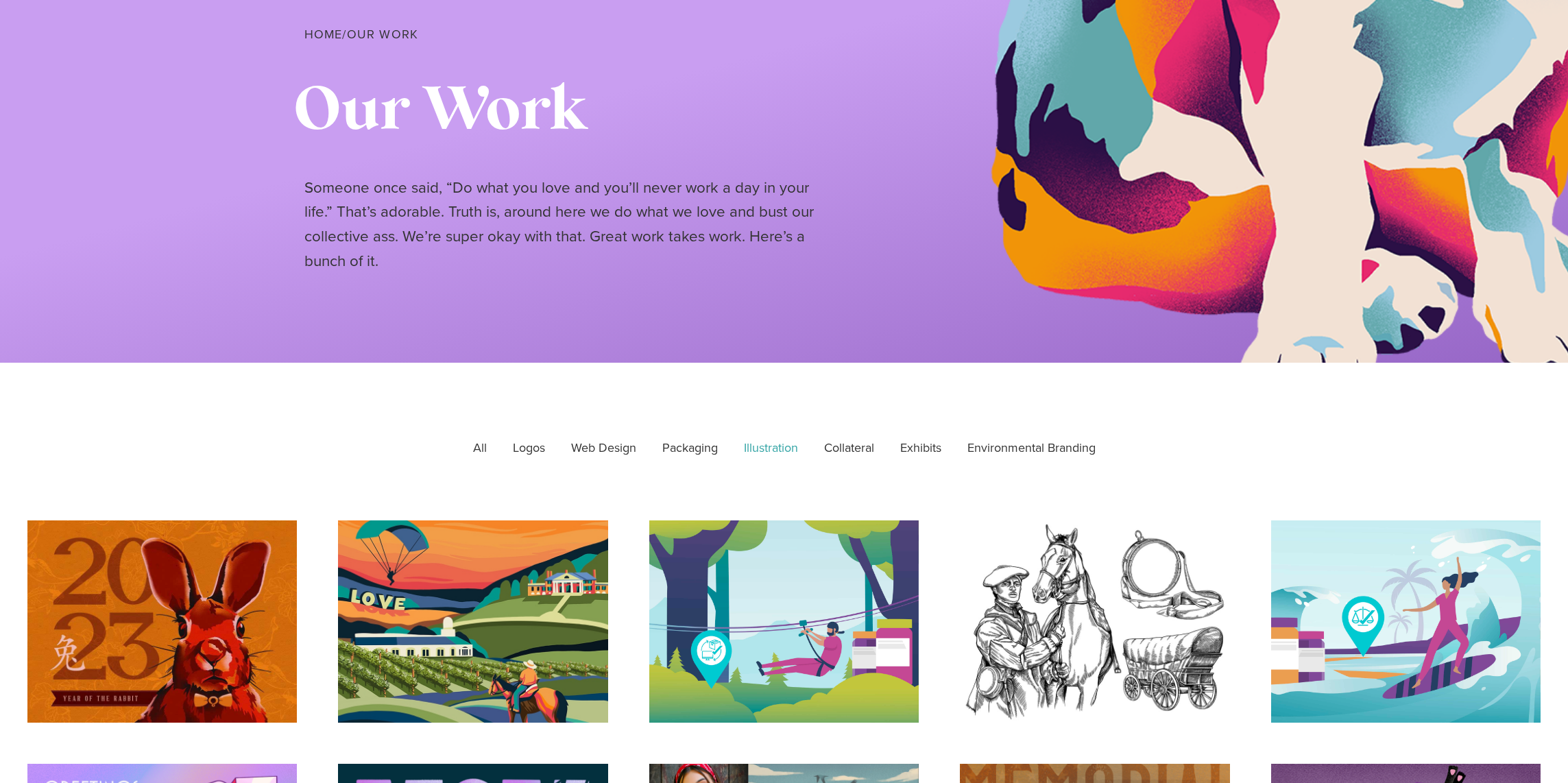
scroll to position [0, 0]
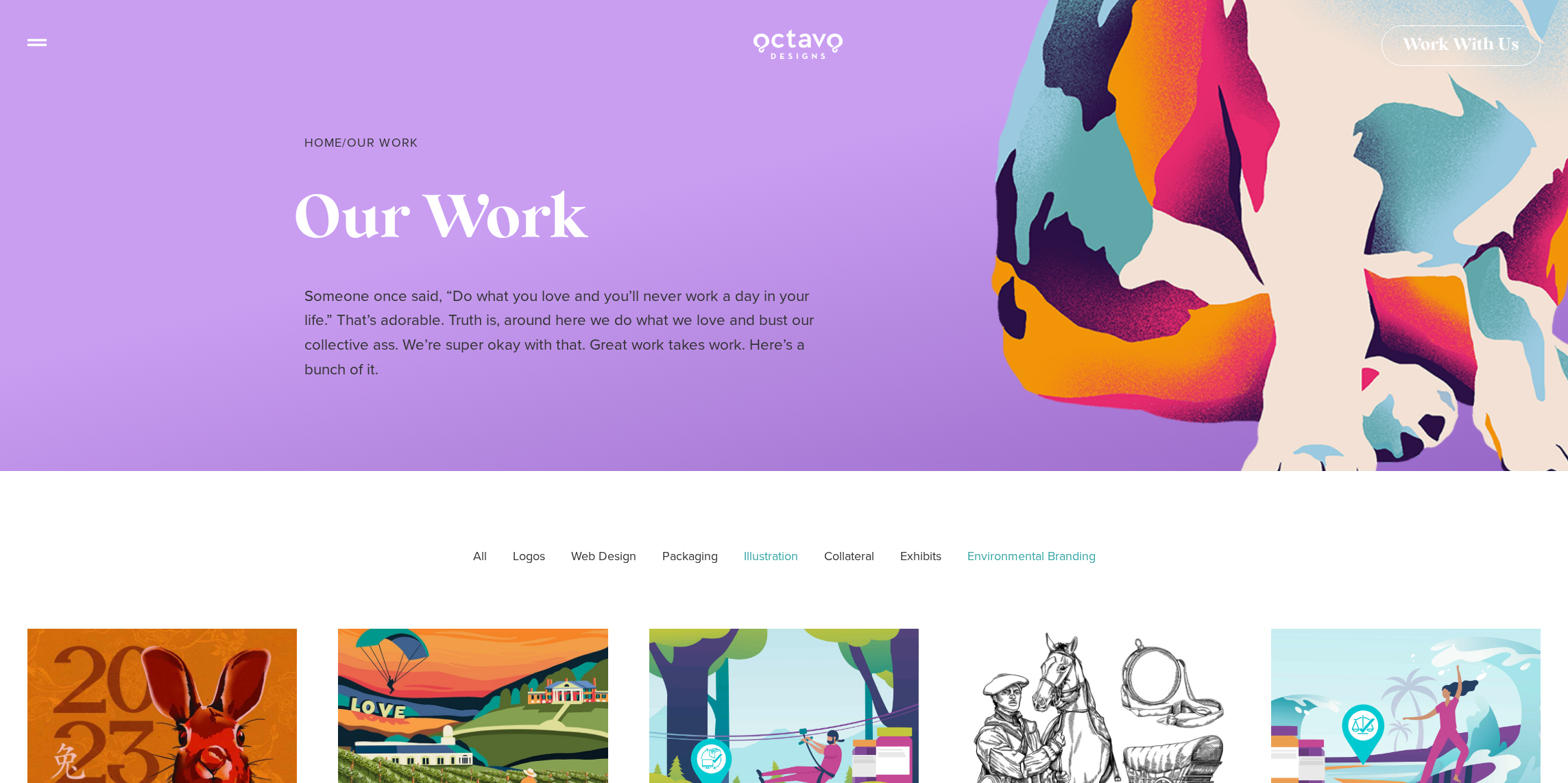
click at [1008, 556] on link "Environmental Branding" at bounding box center [1031, 556] width 148 height 34
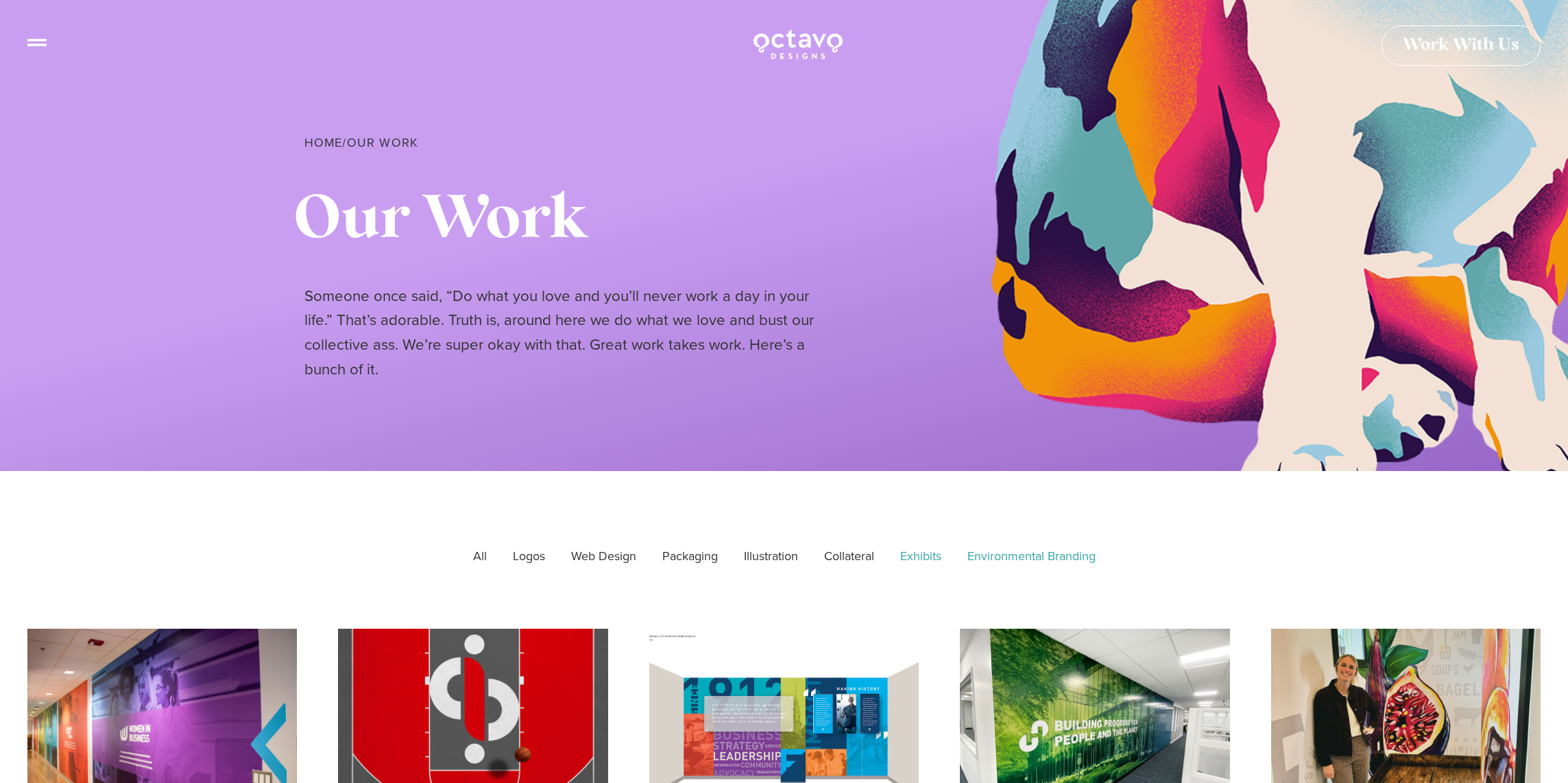
click at [930, 550] on link "Exhibits" at bounding box center [921, 556] width 61 height 34
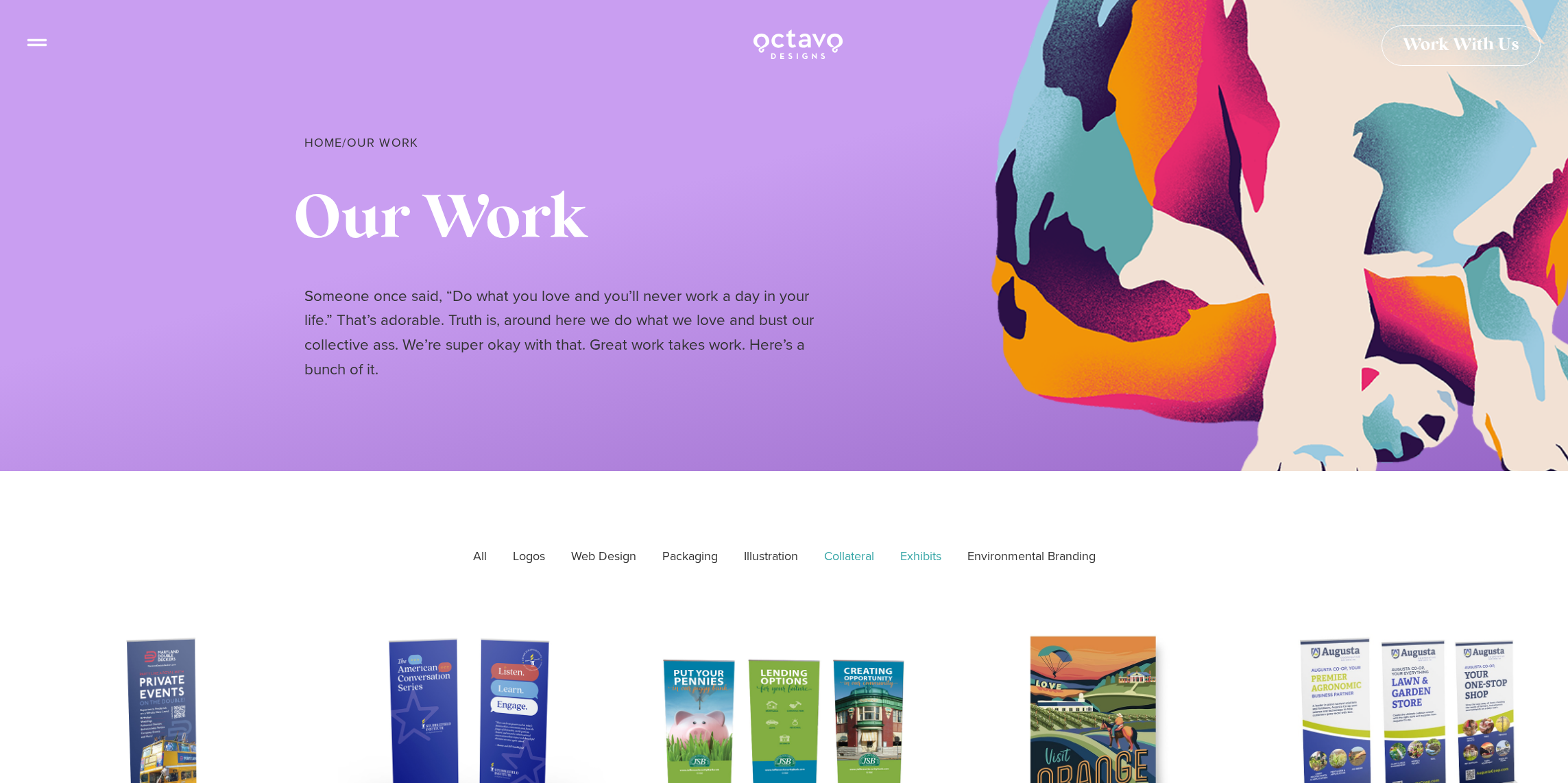
click at [859, 551] on link "Collateral" at bounding box center [848, 556] width 69 height 34
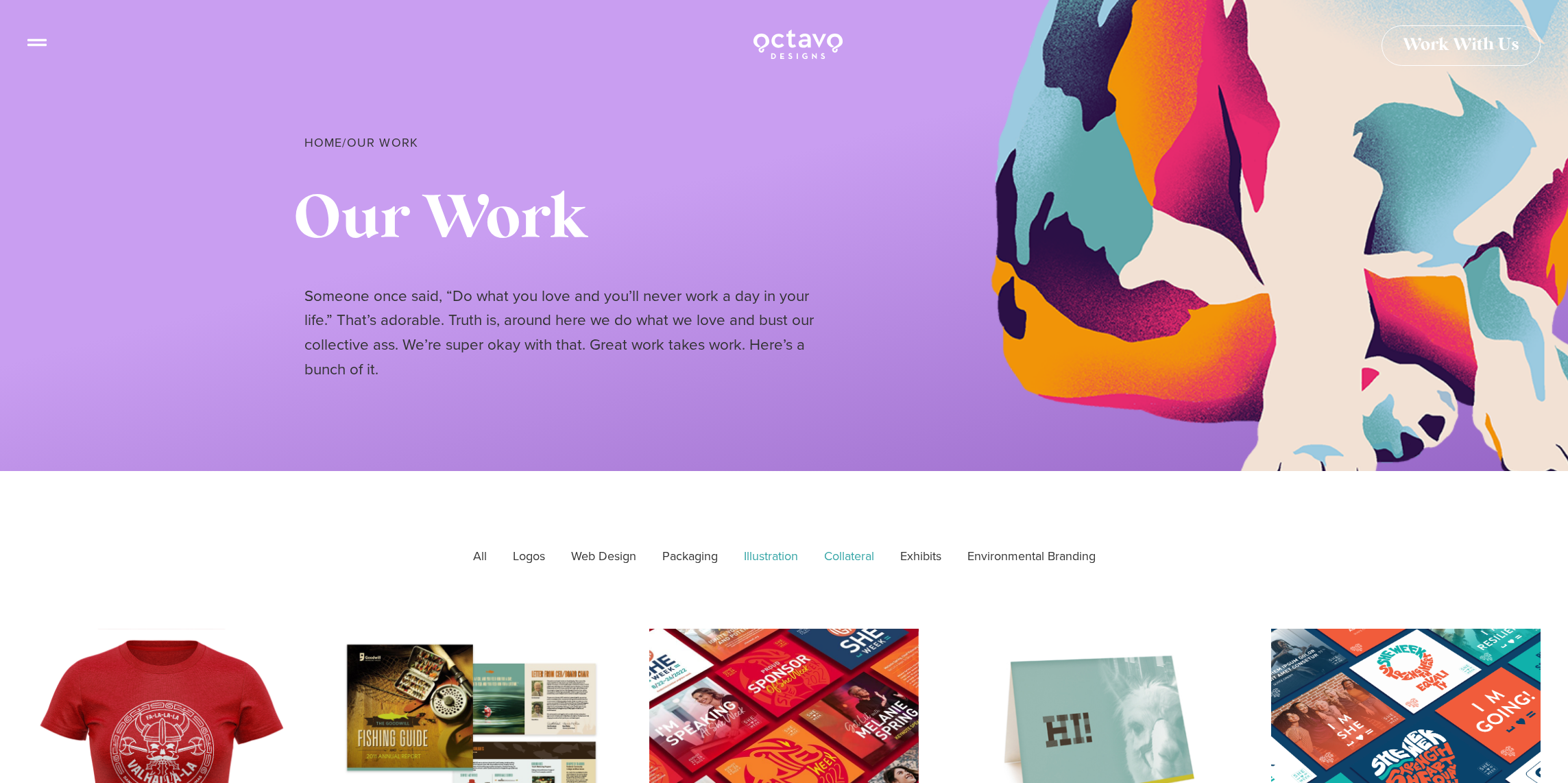
click at [769, 547] on link "Illustration" at bounding box center [771, 556] width 73 height 34
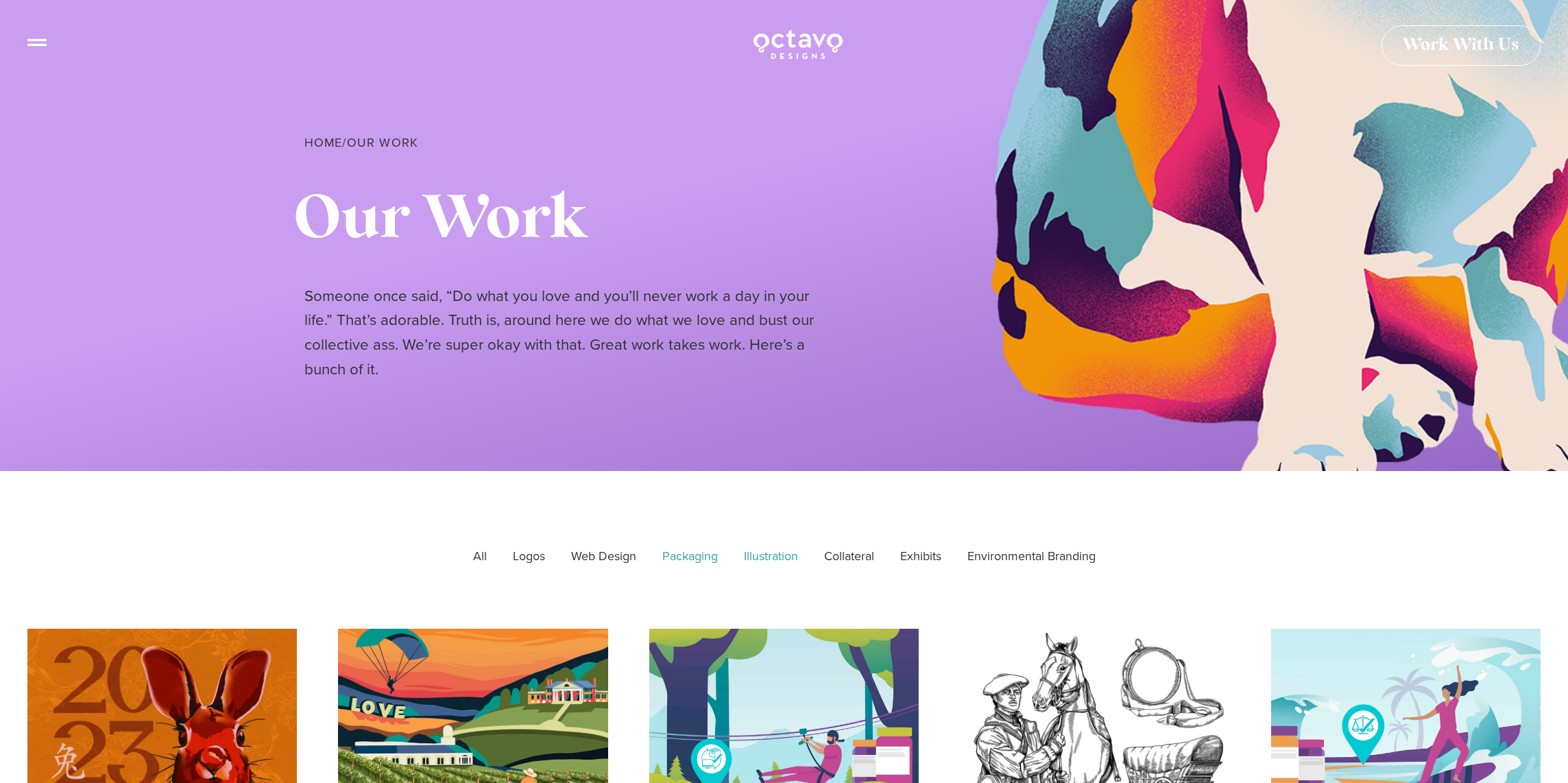
click at [703, 550] on link "Packaging" at bounding box center [690, 556] width 75 height 34
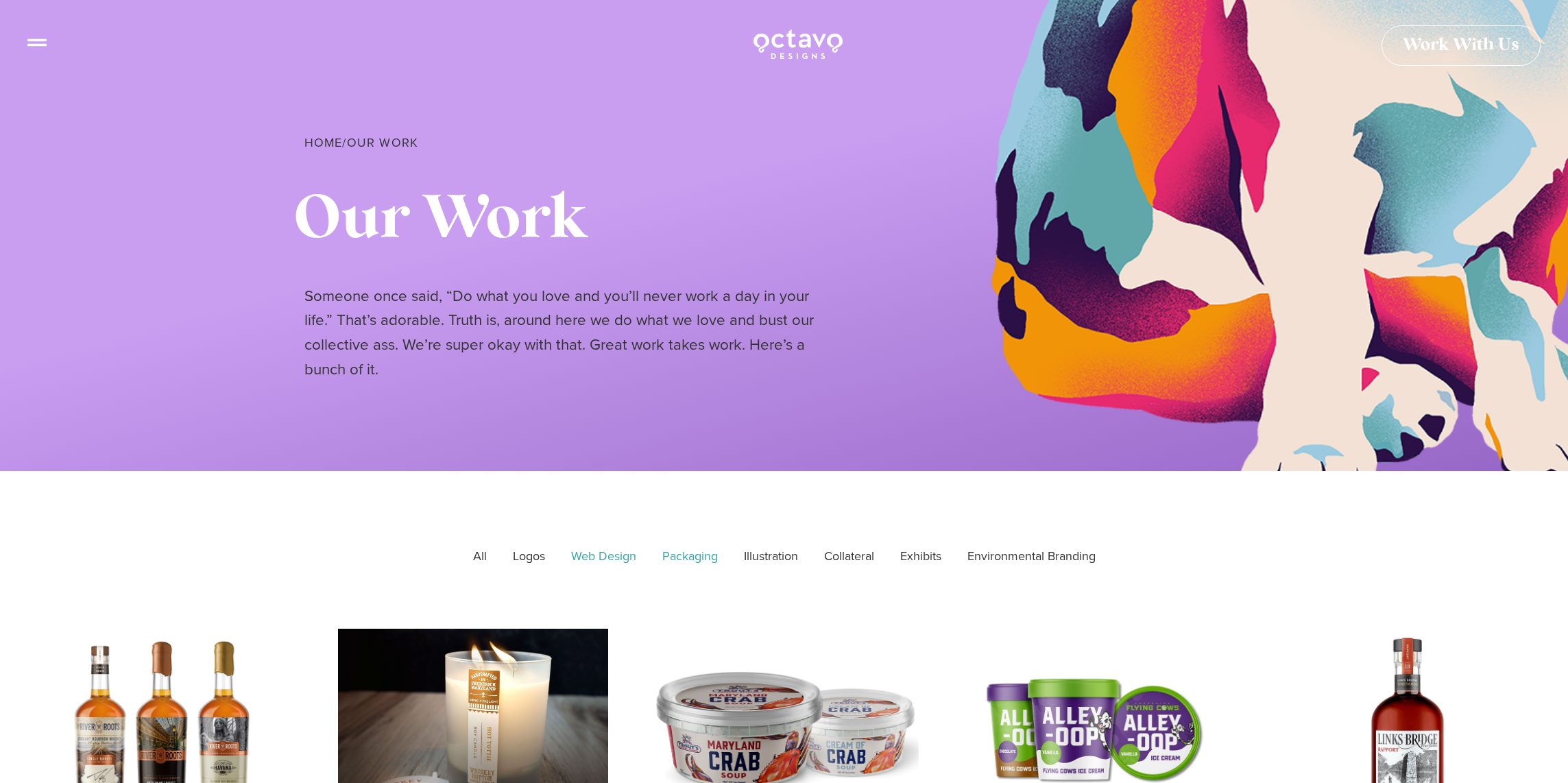
click at [614, 557] on link "Web Design" at bounding box center [604, 556] width 85 height 34
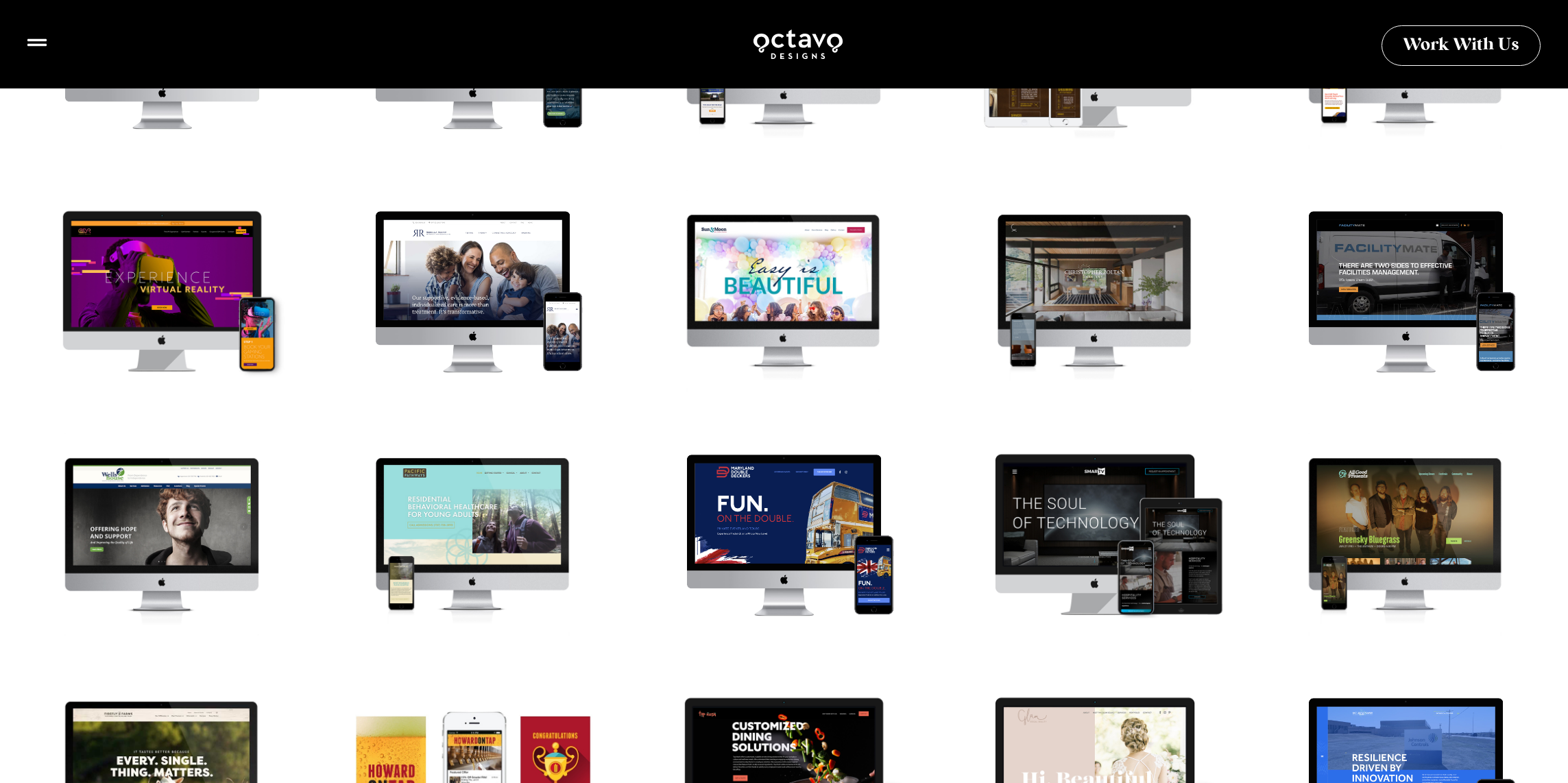
scroll to position [680, 0]
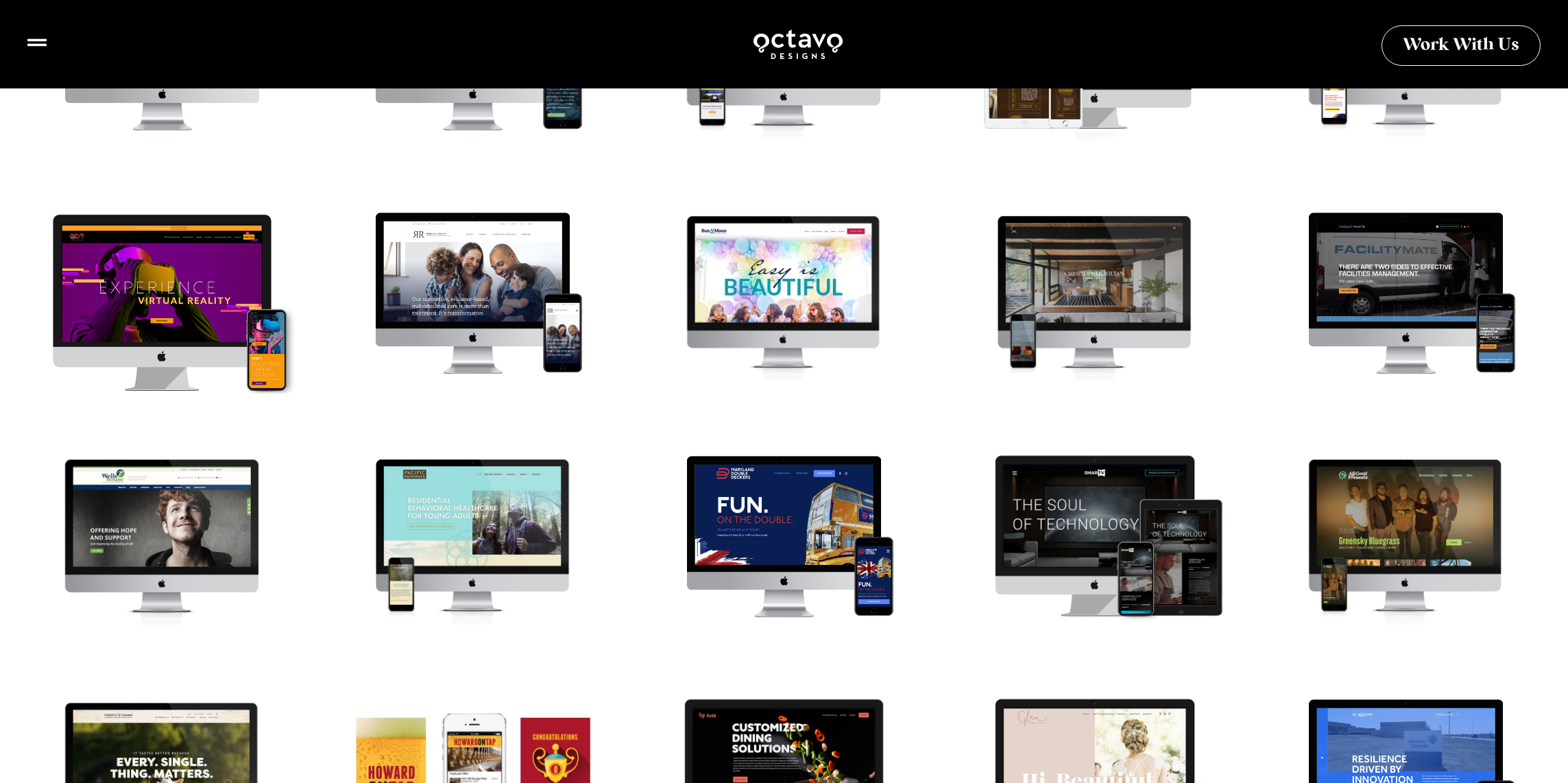
click at [194, 317] on div "@VR Virtual Reality Web Design" at bounding box center [162, 302] width 297 height 223
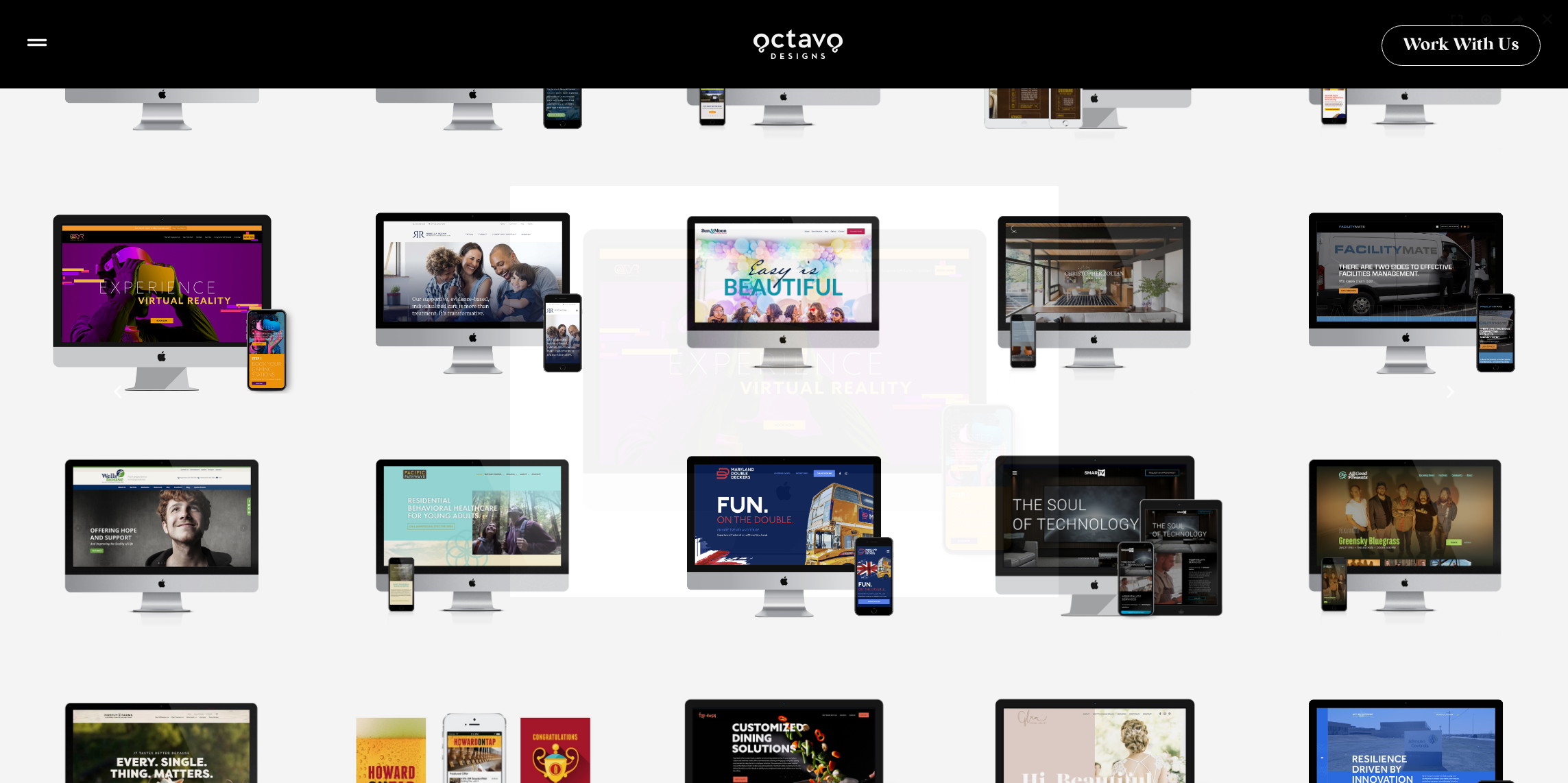
scroll to position [681, 0]
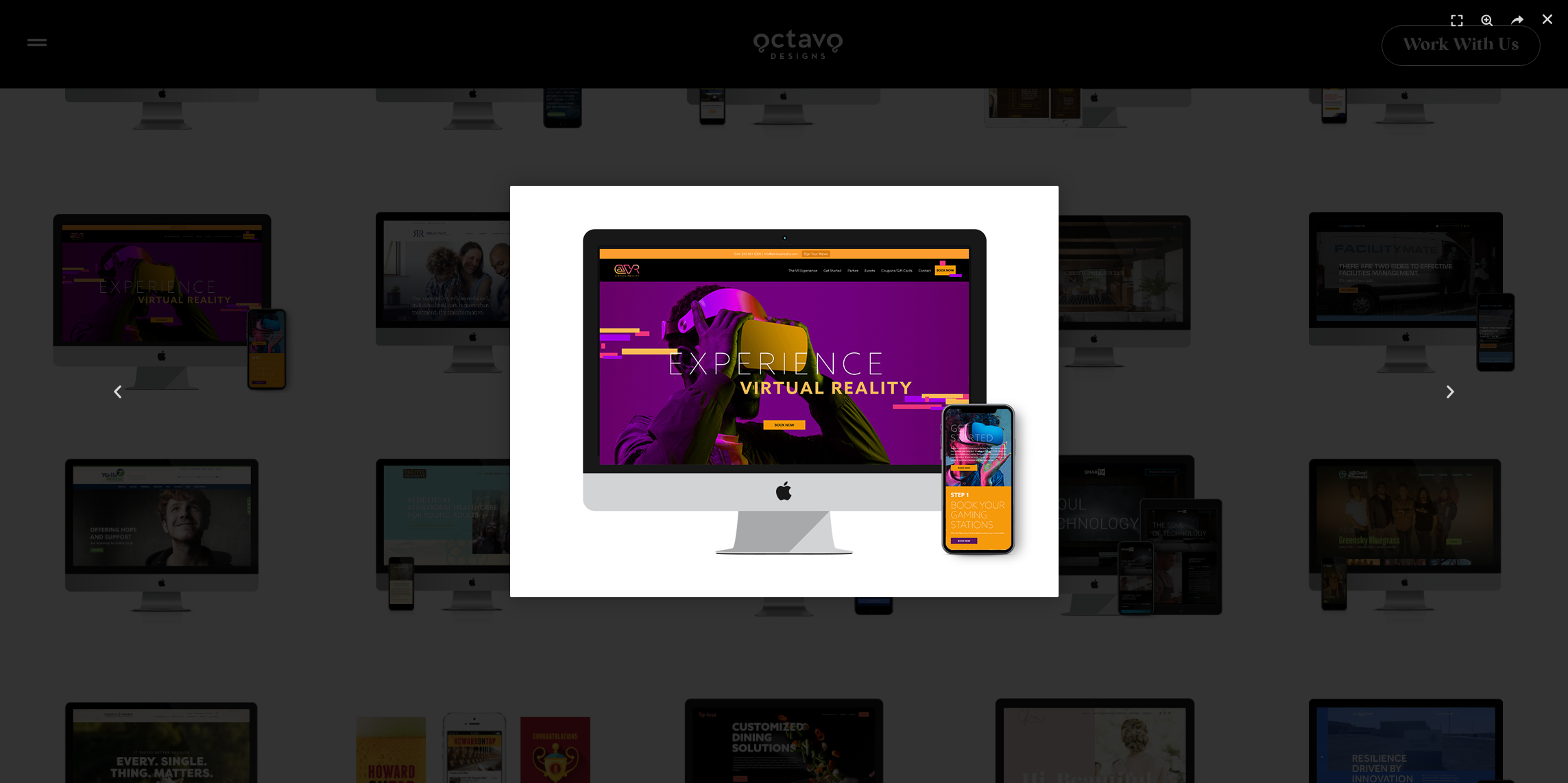
click at [309, 390] on div "6 / 41" at bounding box center [784, 392] width 1472 height 687
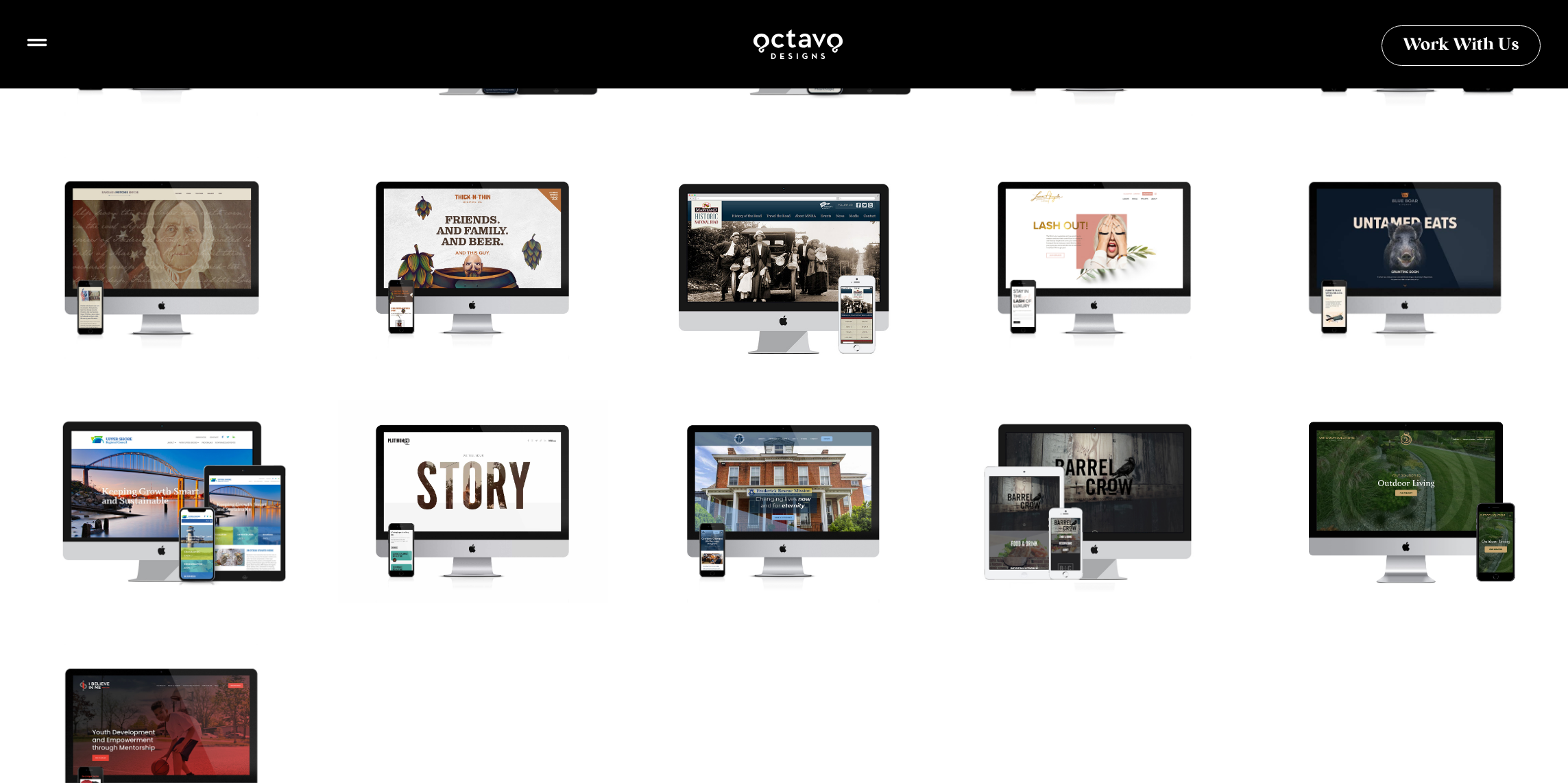
scroll to position [1933, 0]
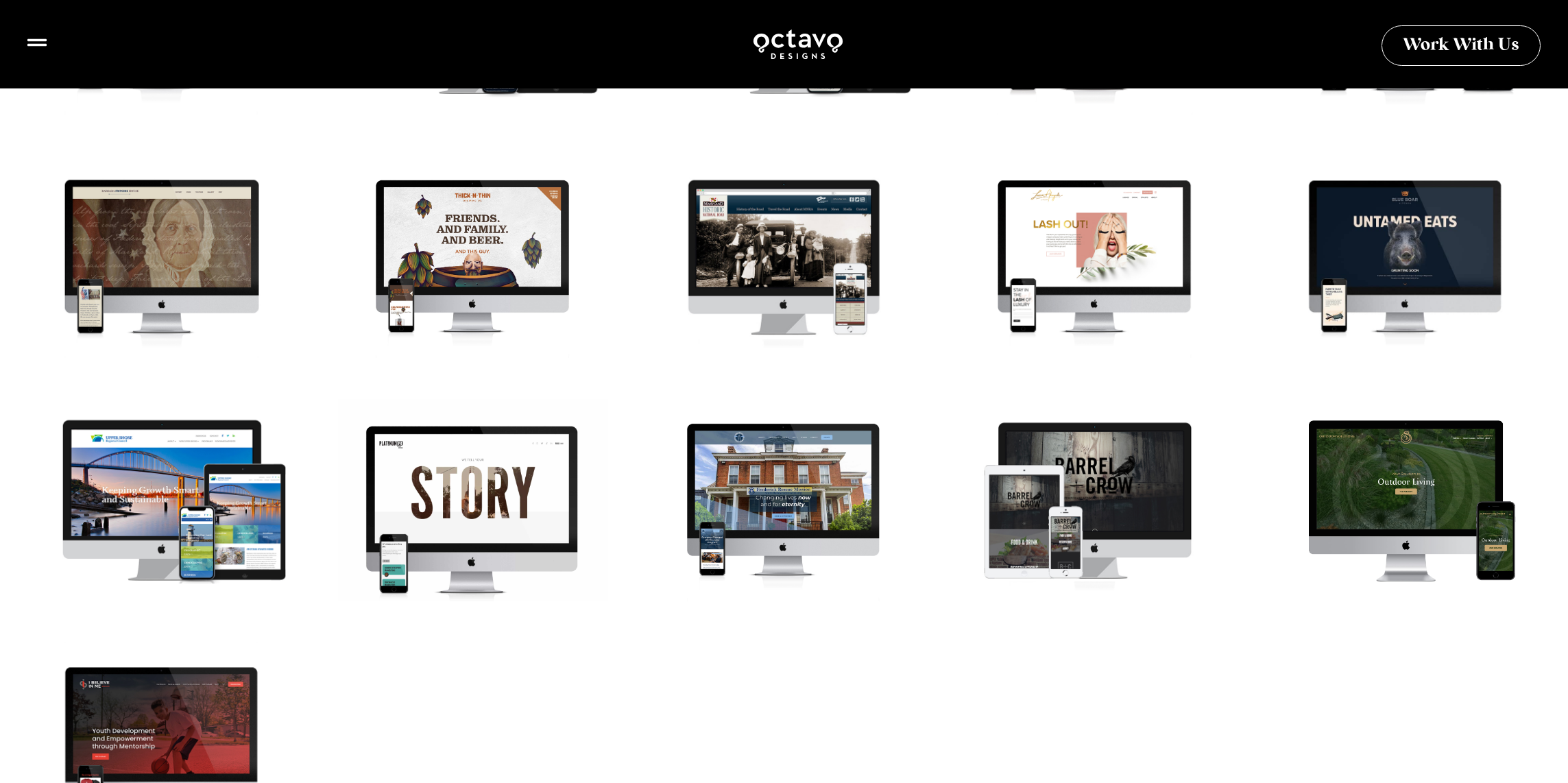
click at [515, 474] on div "Maryland Web Design mockup for Platinum Strategies" at bounding box center [473, 510] width 297 height 223
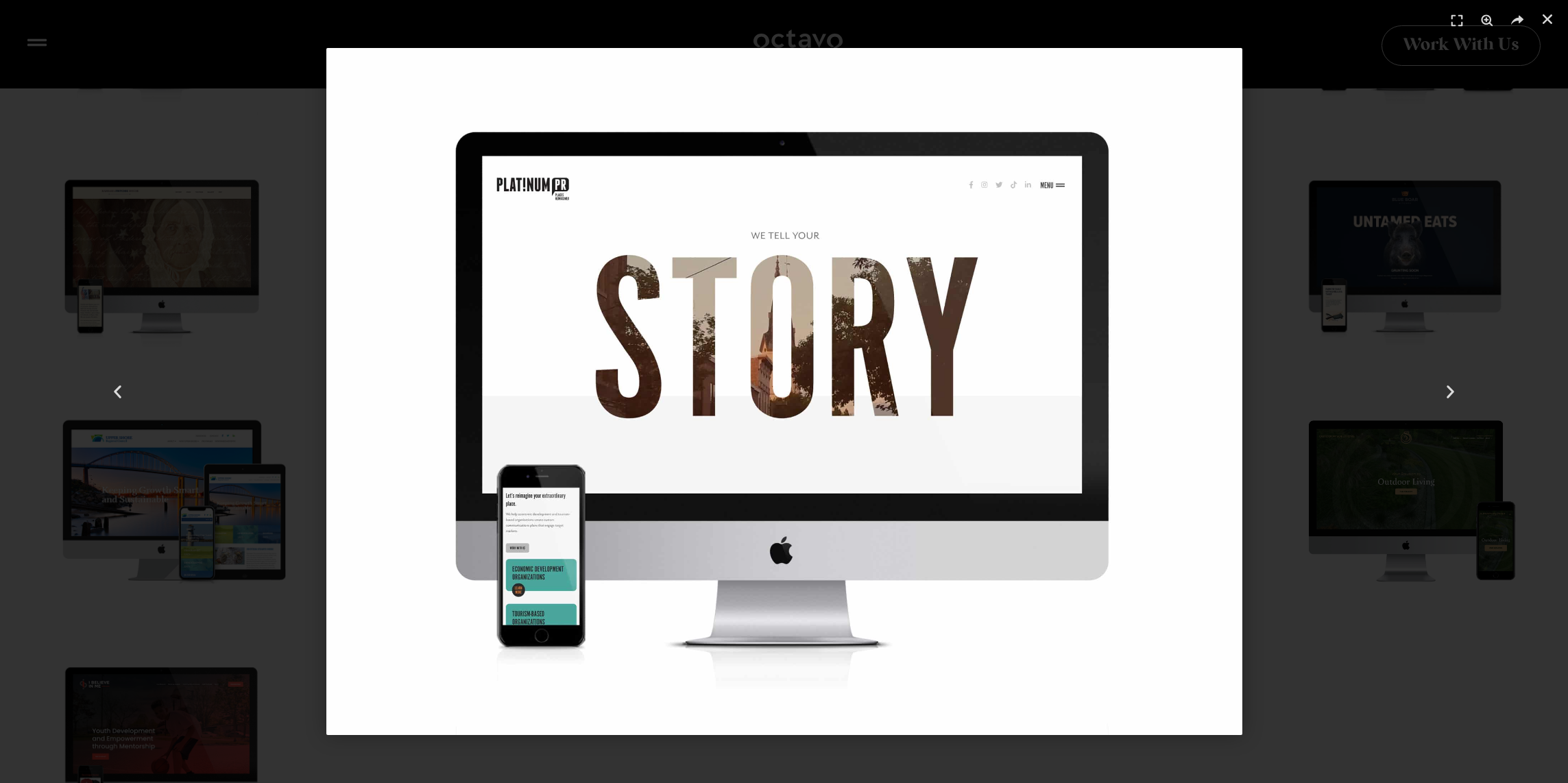
click at [255, 374] on div "37 / 41" at bounding box center [784, 392] width 1472 height 687
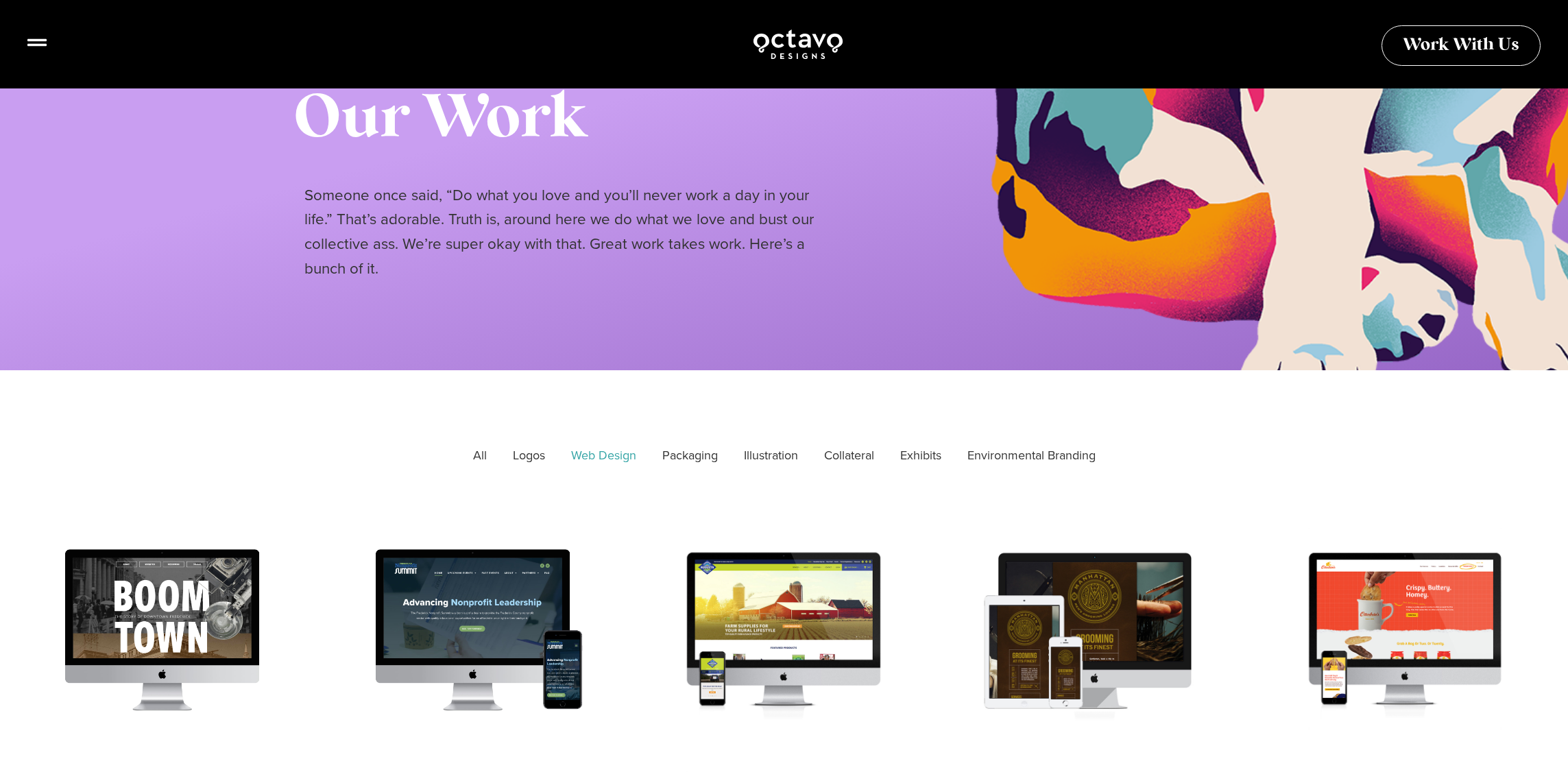
scroll to position [0, 0]
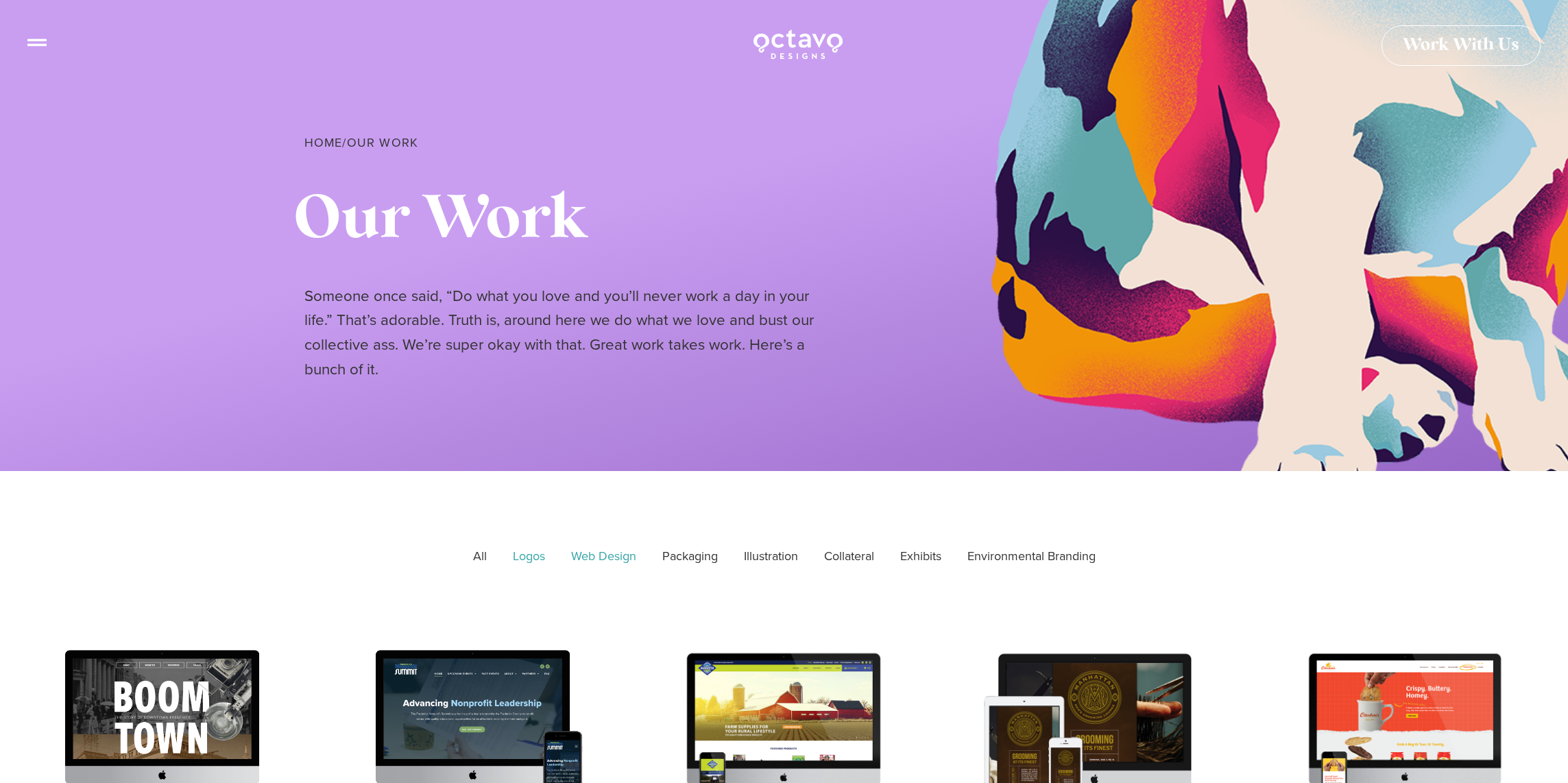
click at [513, 554] on link "Logos" at bounding box center [529, 556] width 51 height 34
